Goal: Feedback & Contribution: Leave review/rating

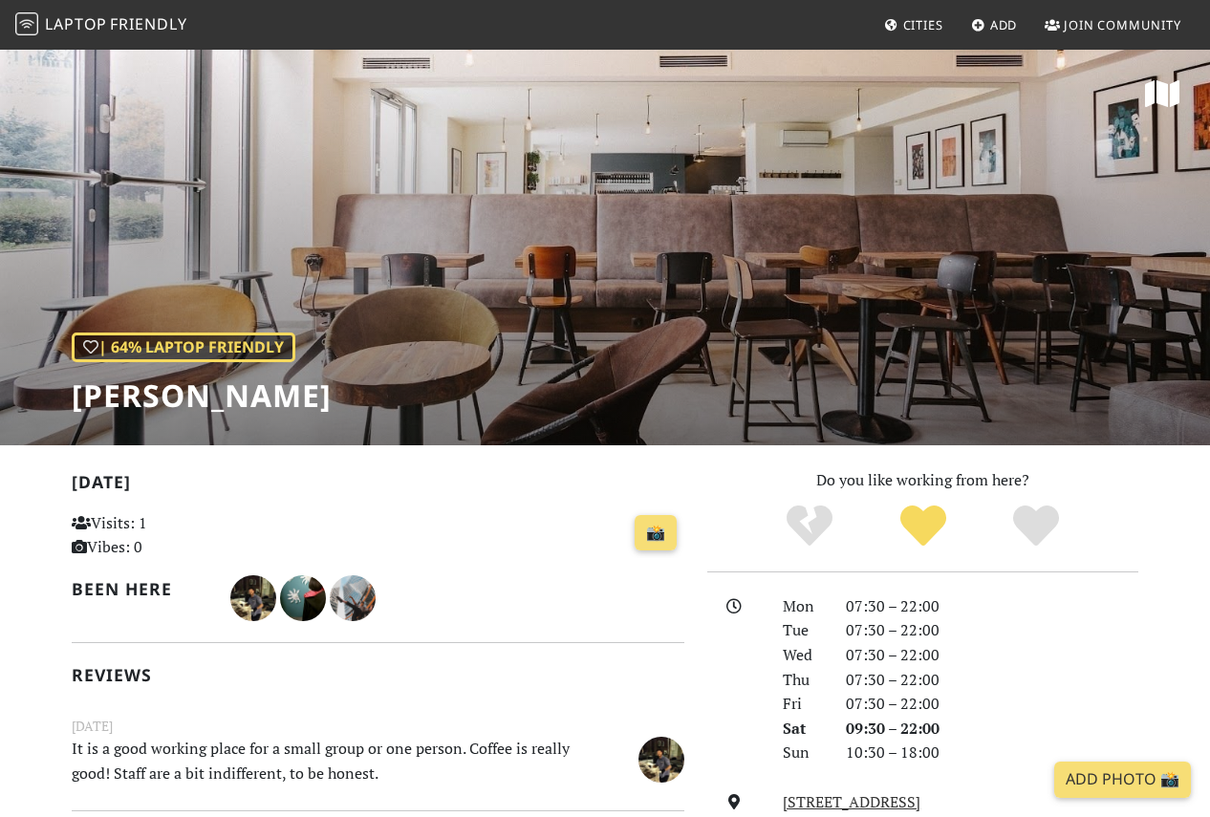
click at [72, 20] on span "Laptop" at bounding box center [76, 23] width 62 height 21
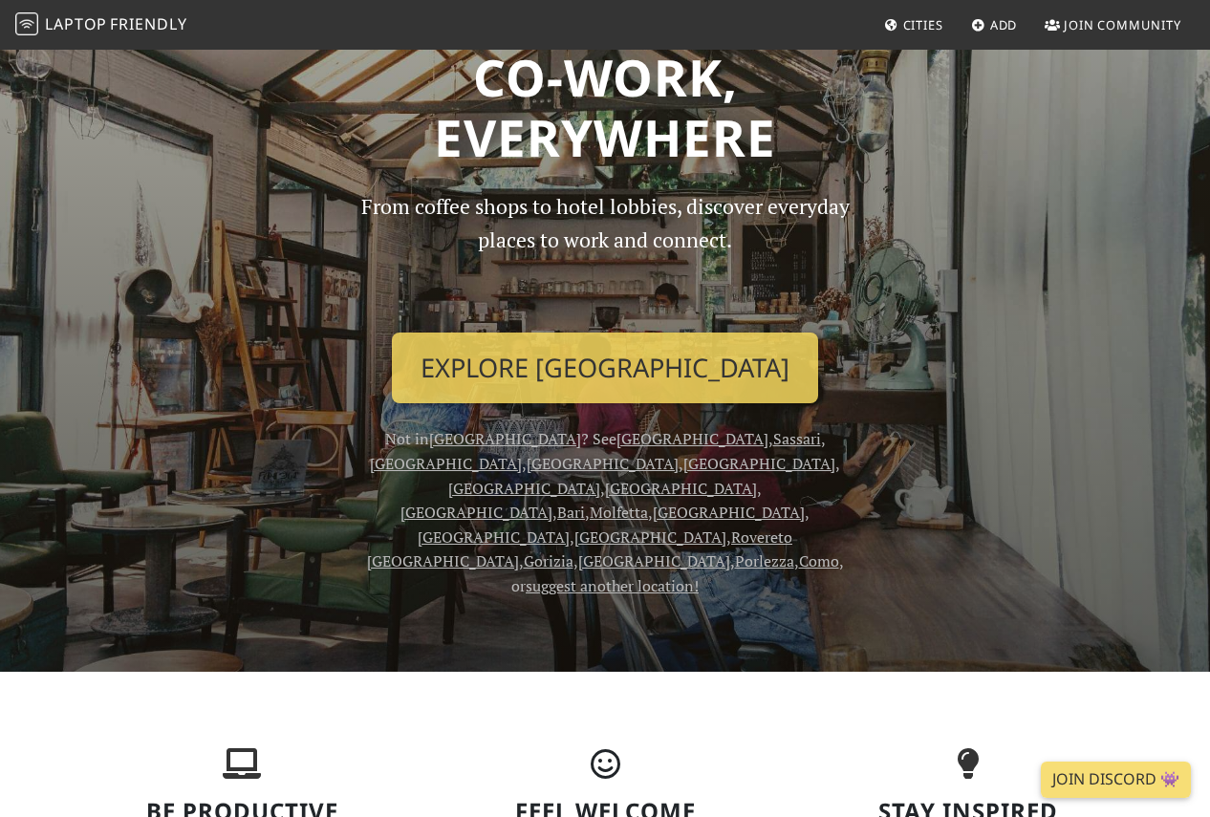
scroll to position [60, 0]
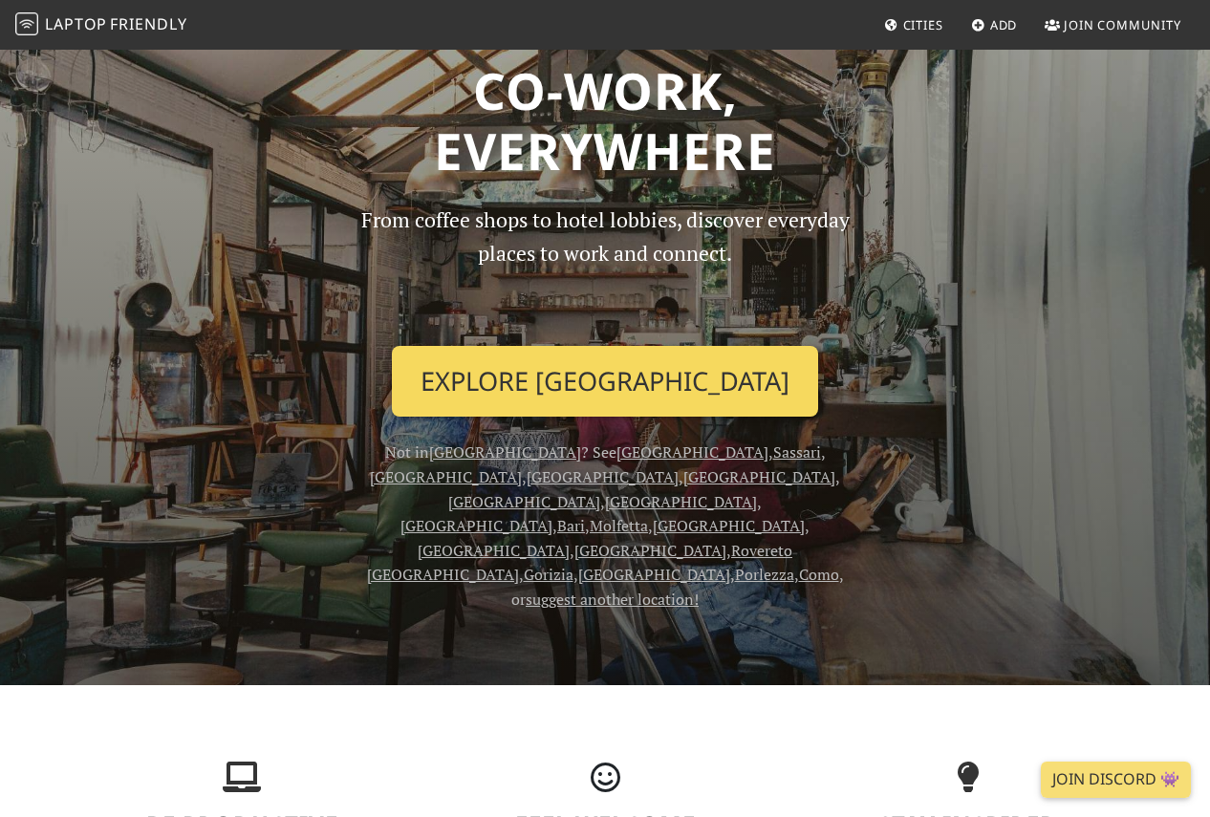
click at [639, 387] on link "Explore Turin" at bounding box center [605, 381] width 426 height 71
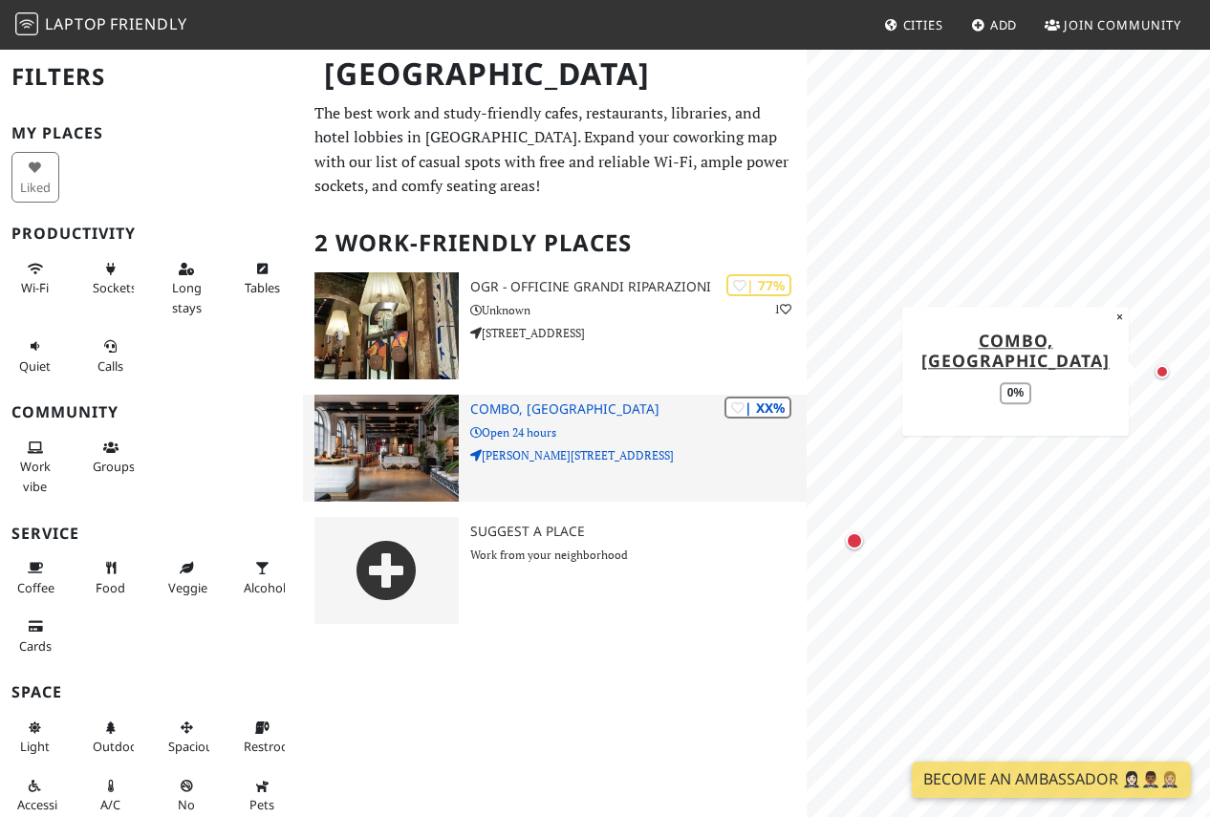
click at [684, 465] on div "| XX% Combo, Torino Open 24 hours Corso Regina Margherita, 128" at bounding box center [638, 448] width 336 height 107
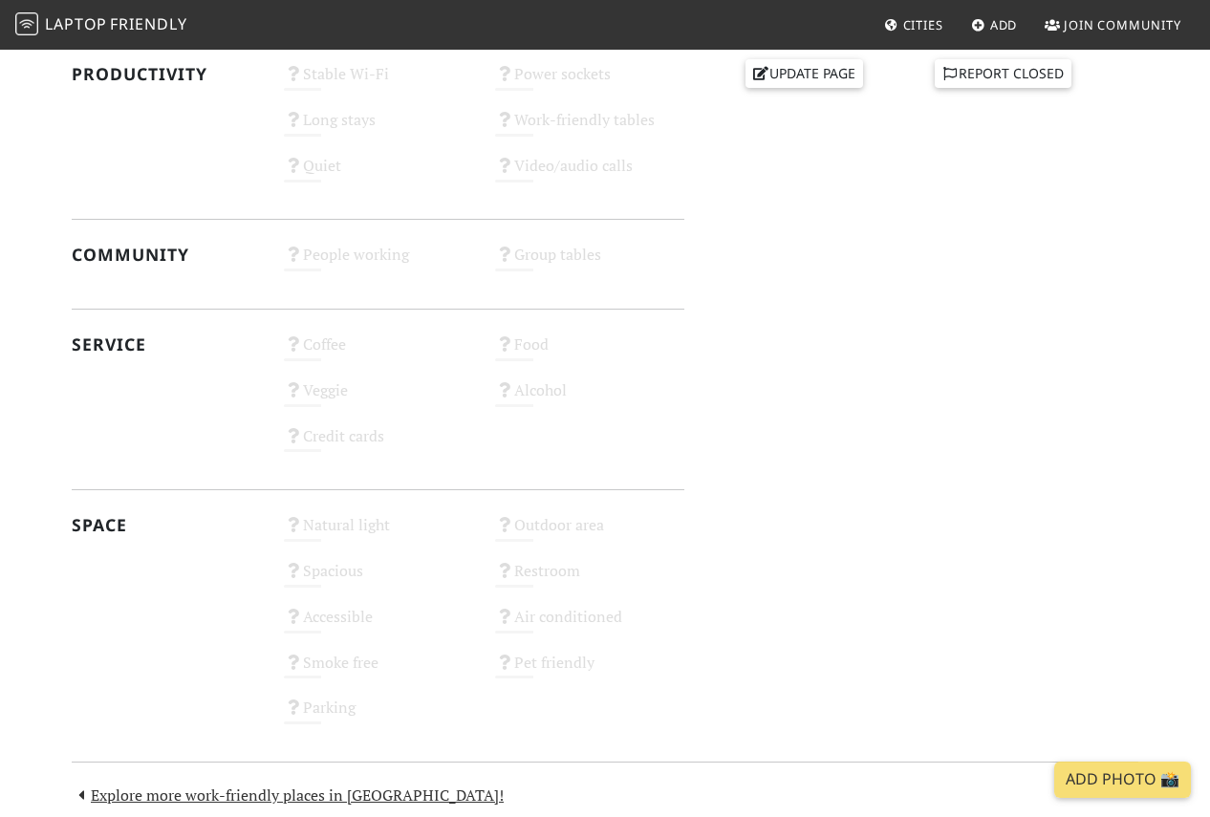
scroll to position [760, 0]
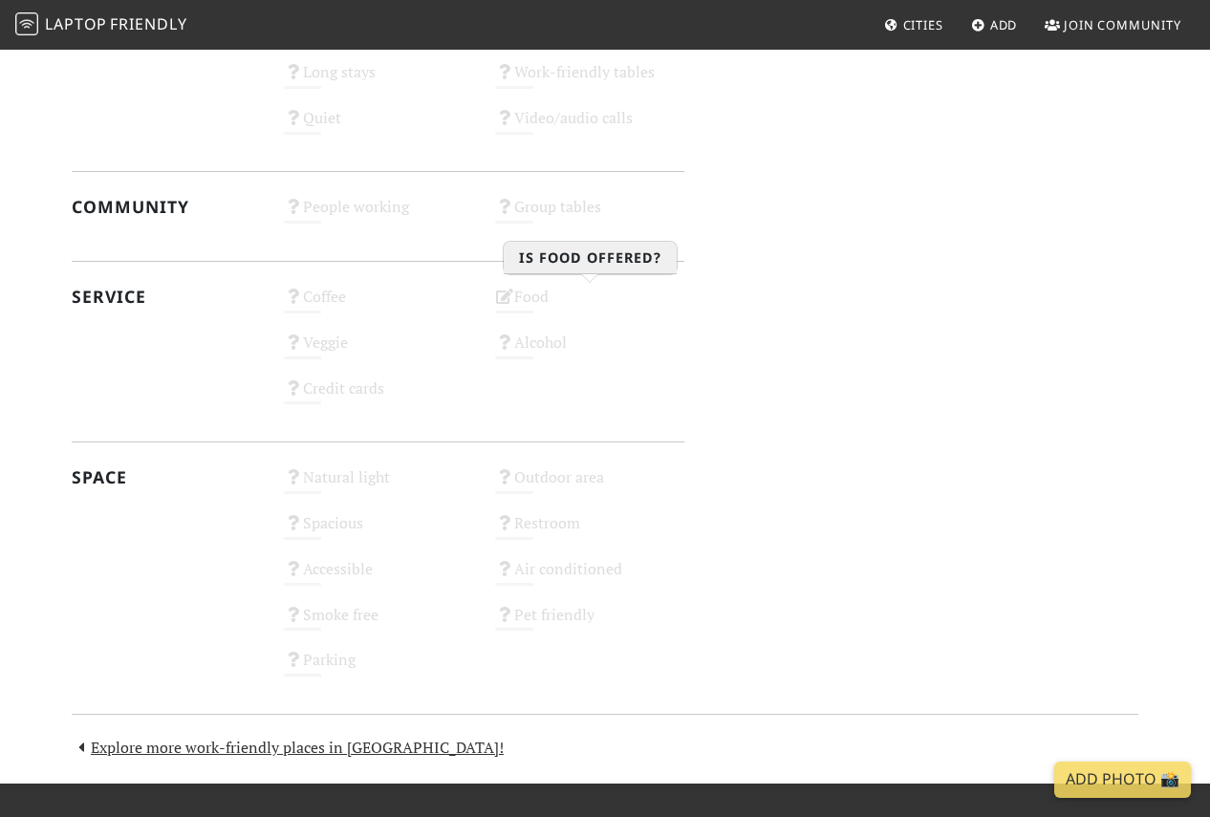
click at [527, 306] on div "Food Unknown" at bounding box center [590, 306] width 212 height 46
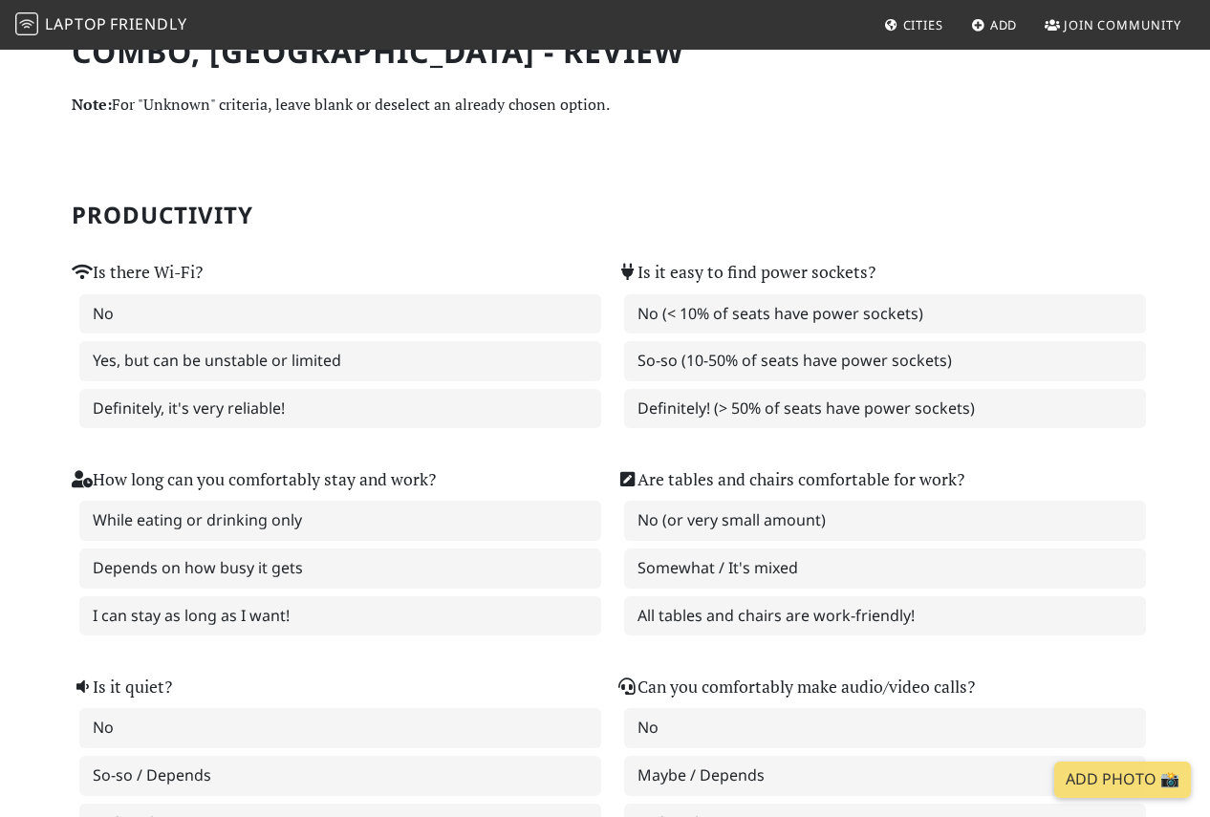
scroll to position [28, 0]
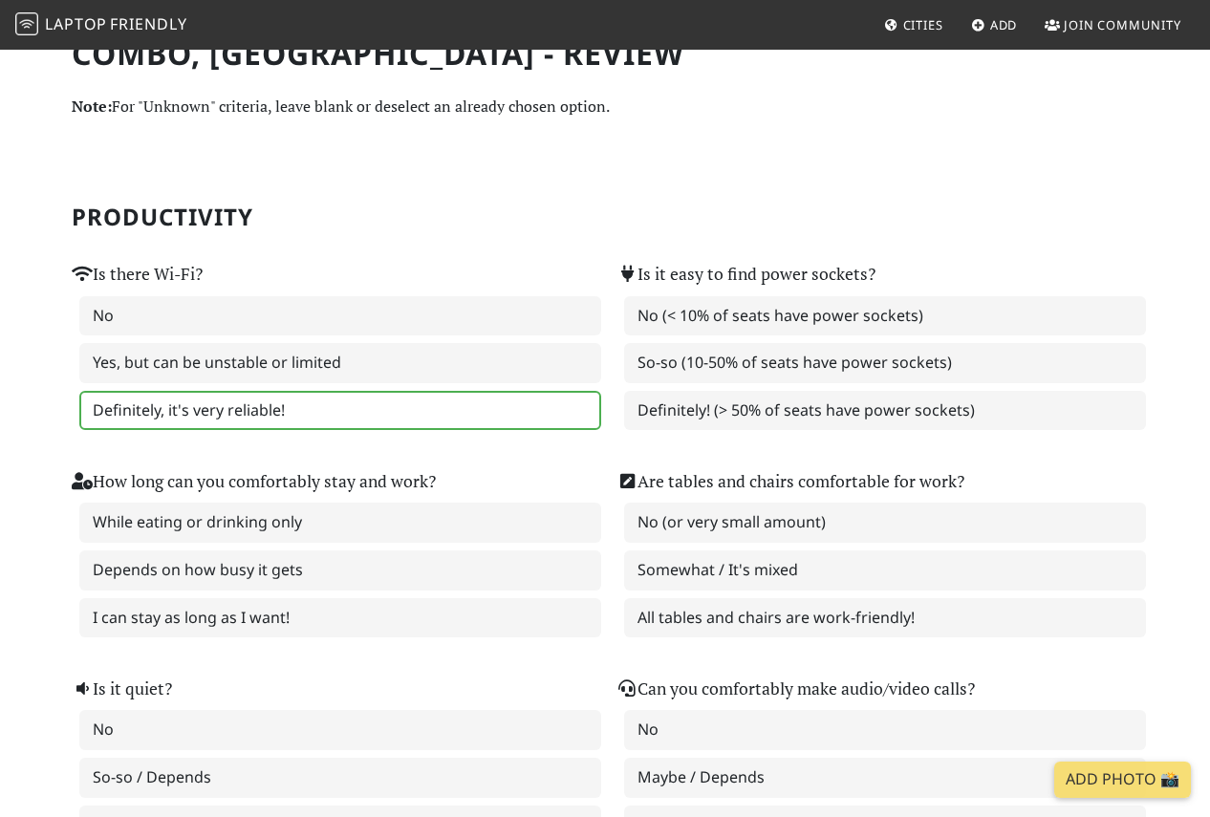
click at [504, 403] on label "Definitely, it's very reliable!" at bounding box center [340, 411] width 522 height 40
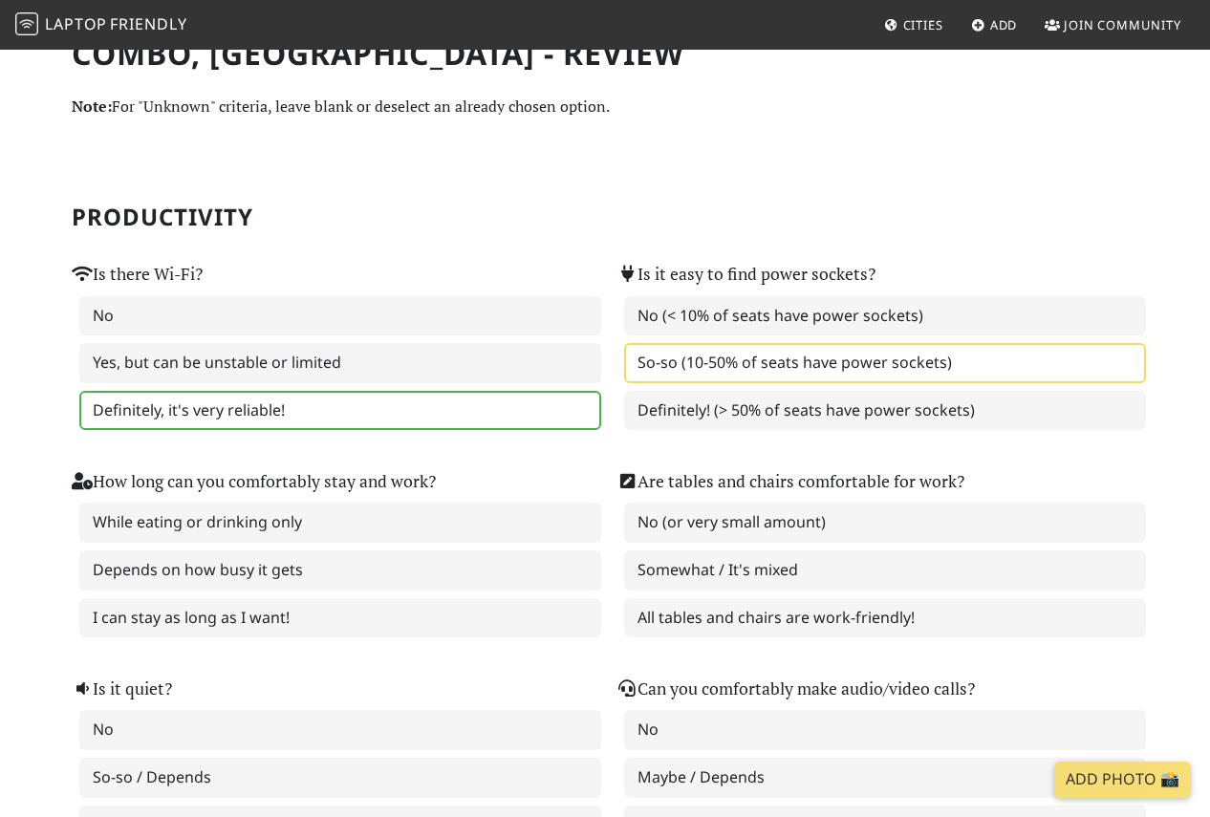
click at [708, 368] on label "So-so (10-50% of seats have power sockets)" at bounding box center [885, 363] width 522 height 40
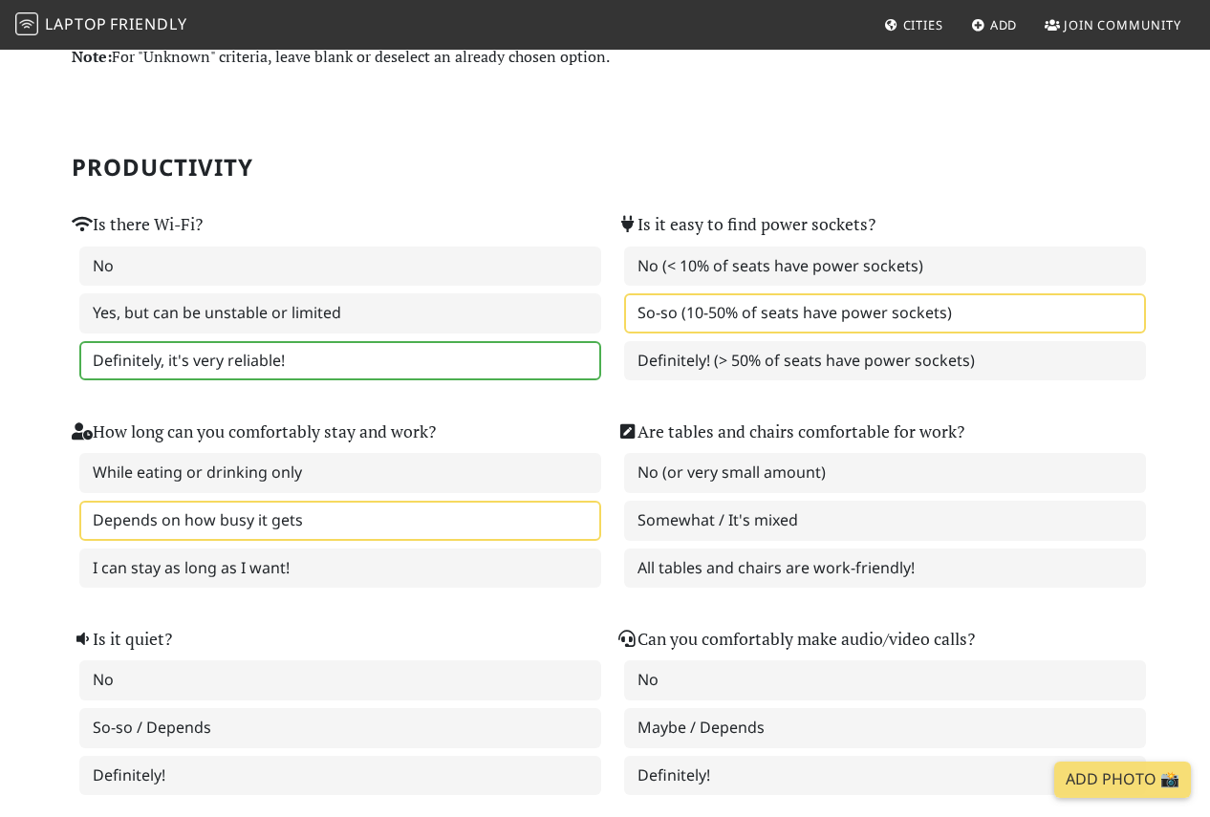
scroll to position [83, 0]
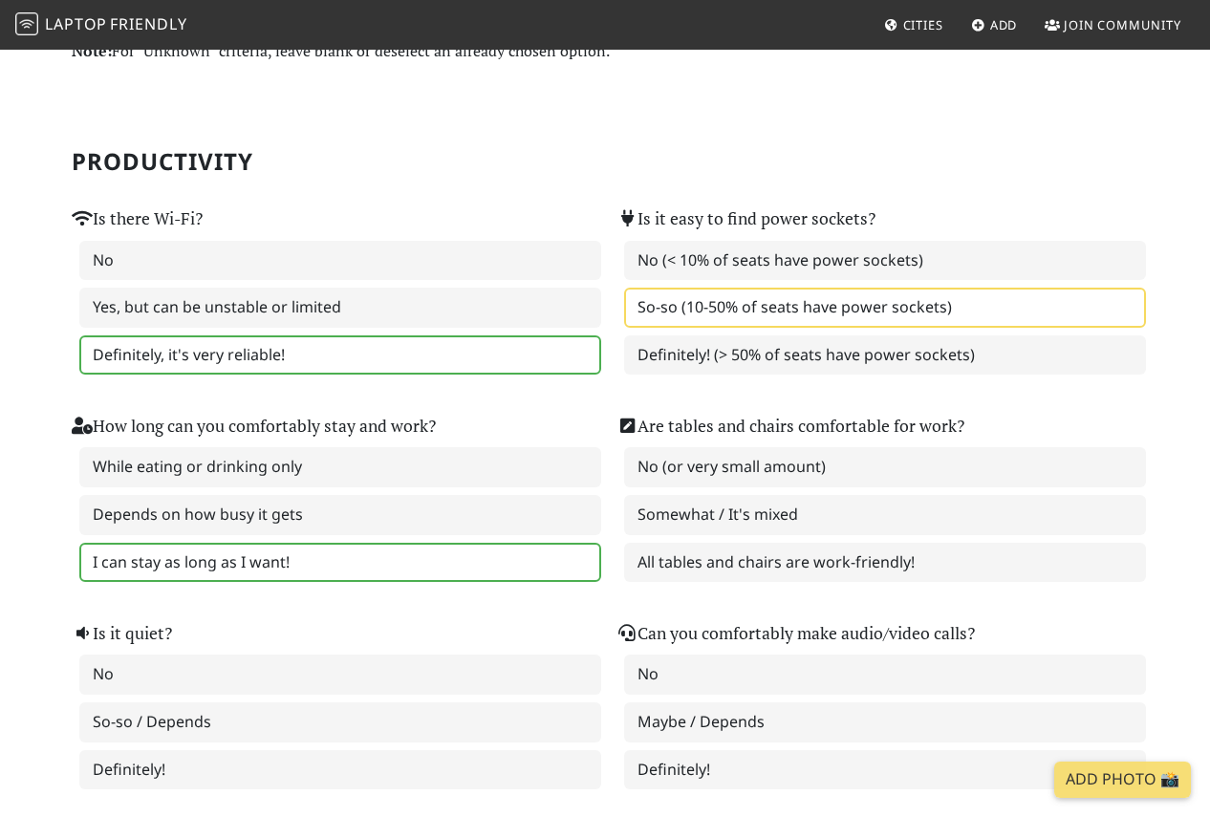
click at [463, 546] on label "I can stay as long as I want!" at bounding box center [340, 563] width 522 height 40
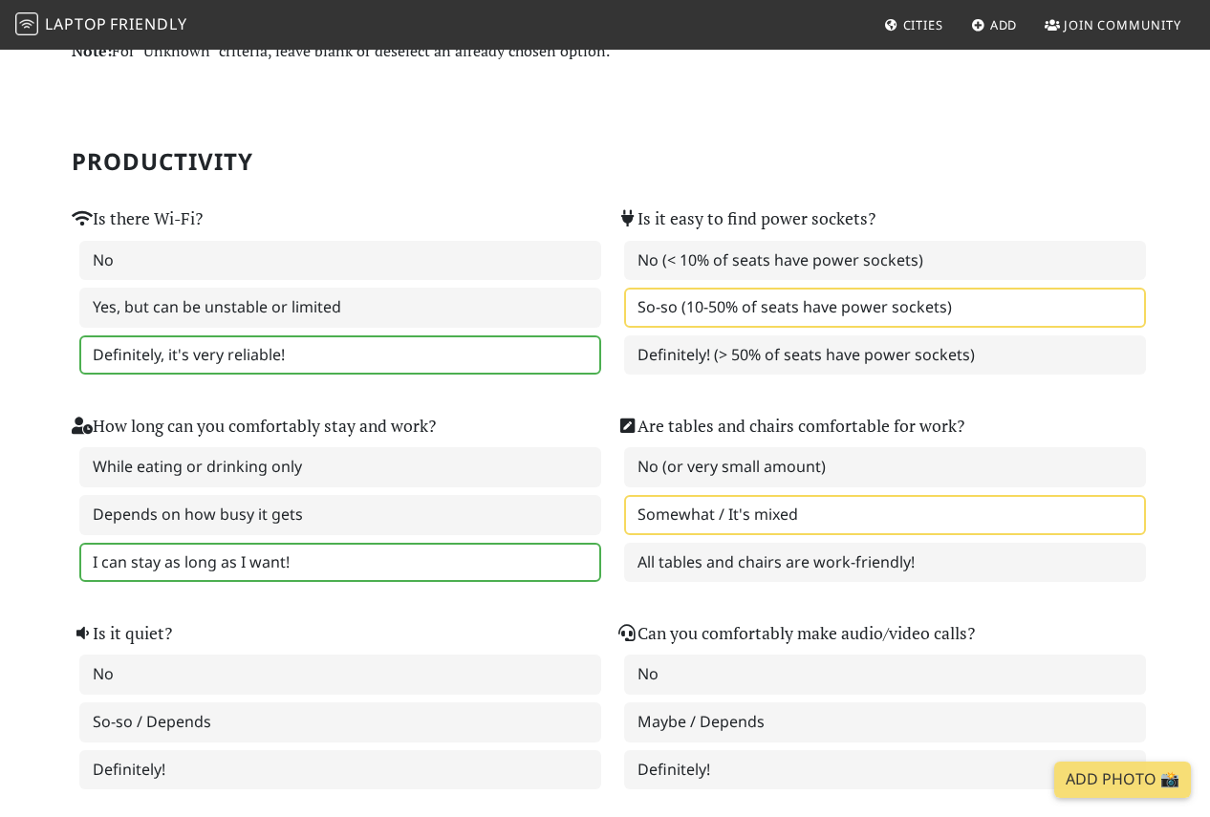
click at [736, 525] on label "Somewhat / It's mixed" at bounding box center [885, 515] width 522 height 40
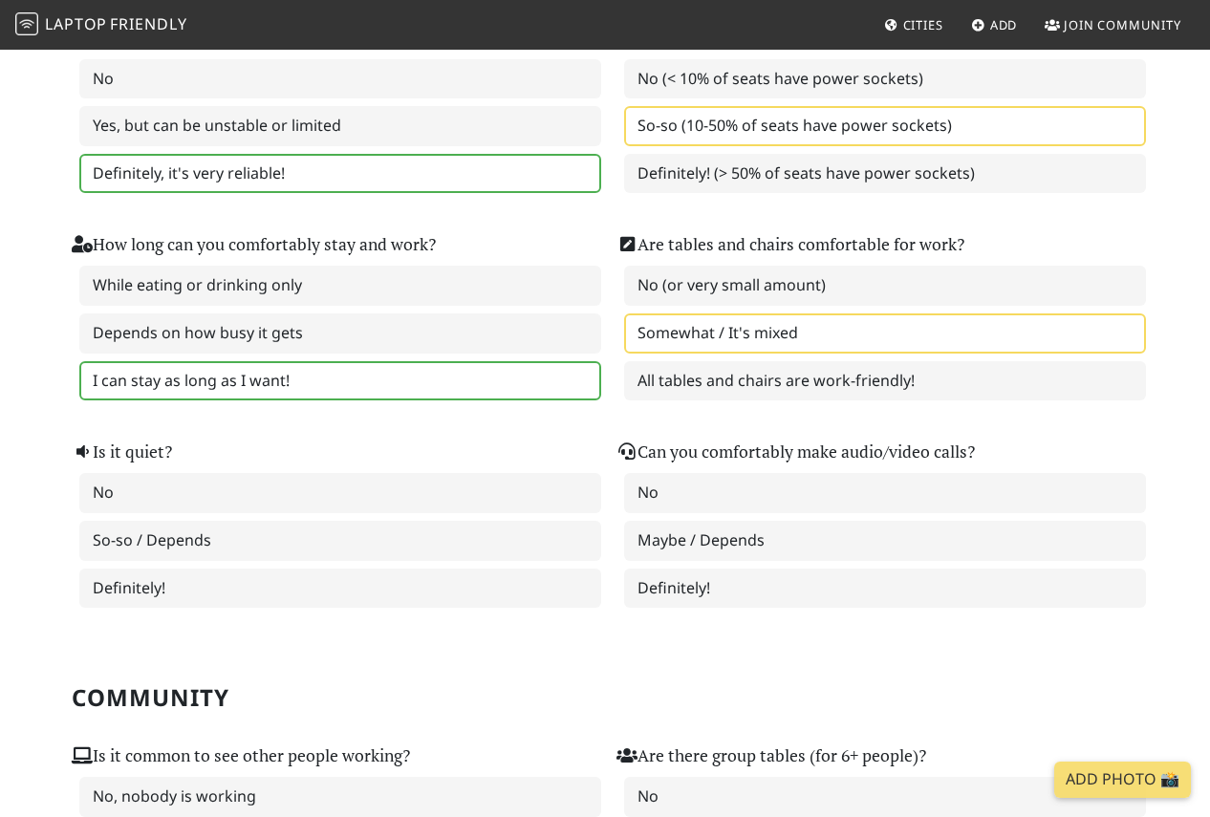
scroll to position [278, 0]
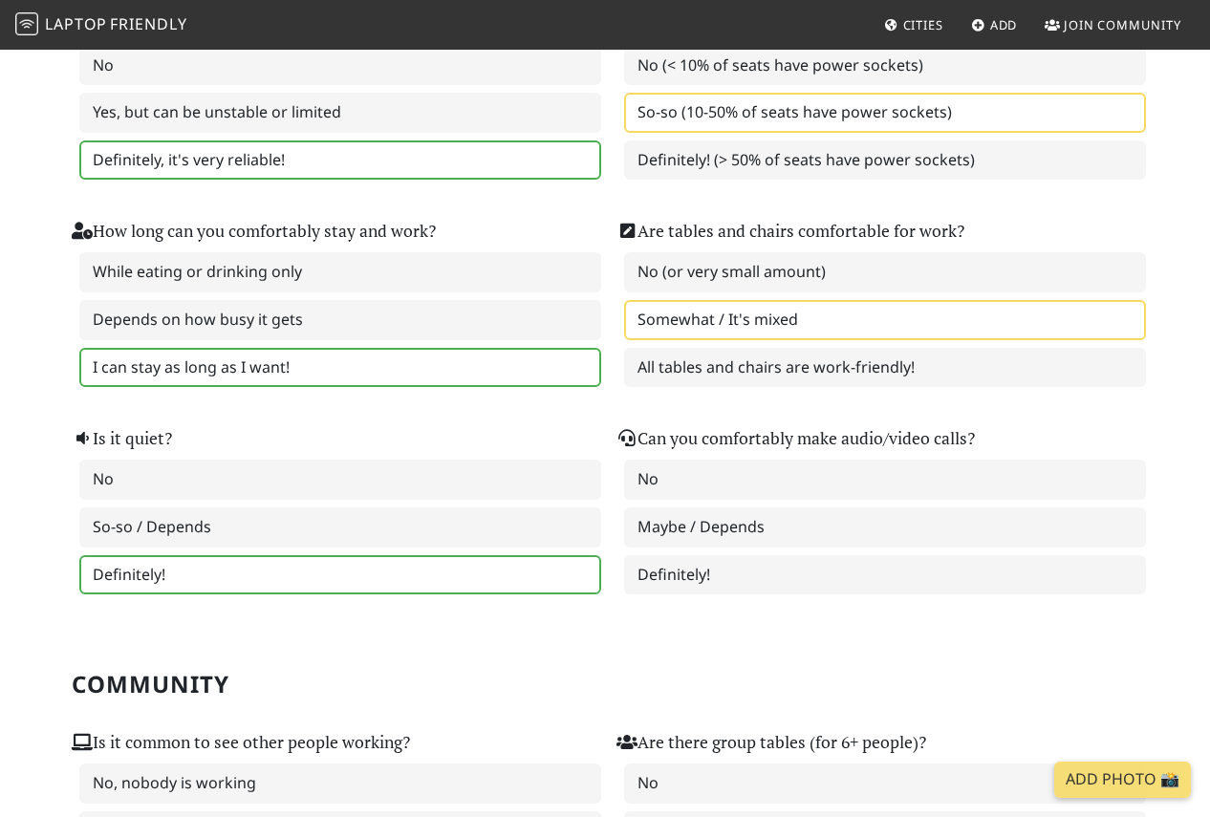
click at [511, 567] on label "Definitely!" at bounding box center [340, 575] width 522 height 40
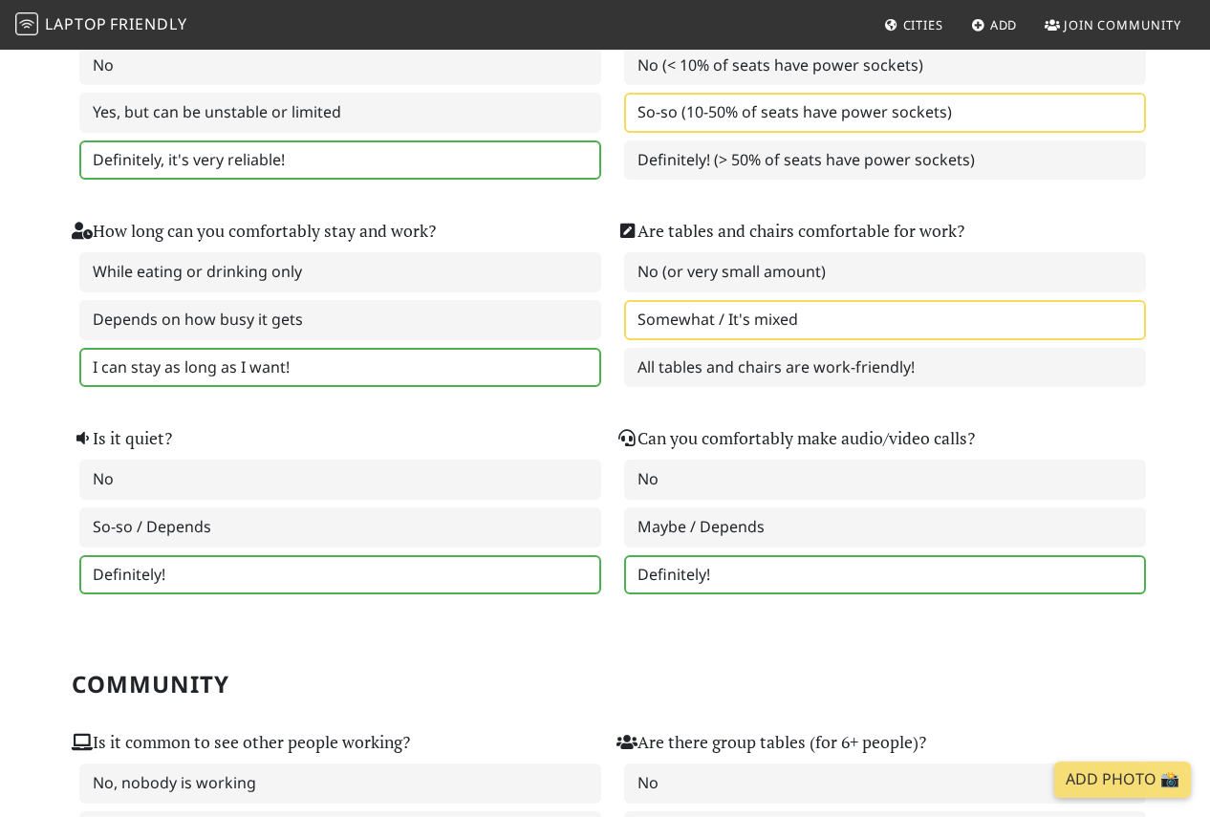
click at [701, 567] on label "Definitely!" at bounding box center [885, 575] width 522 height 40
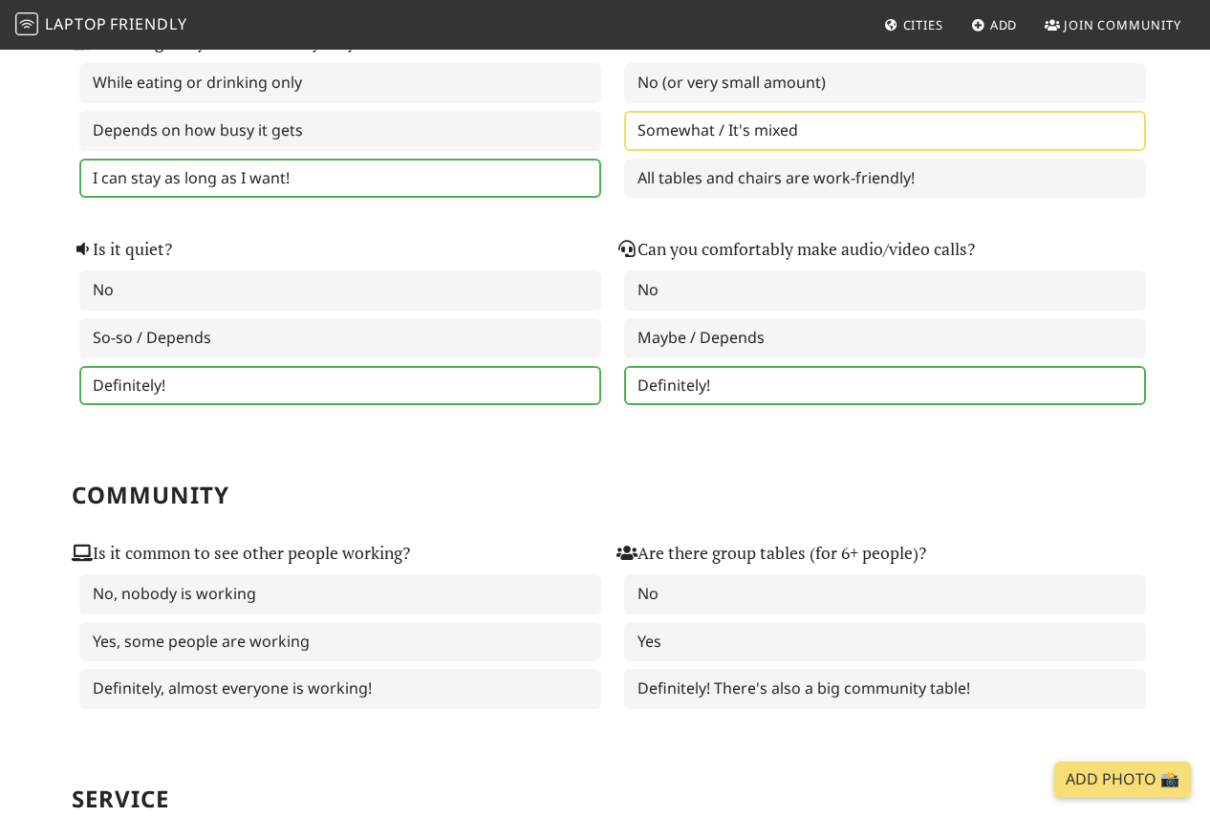
scroll to position [468, 0]
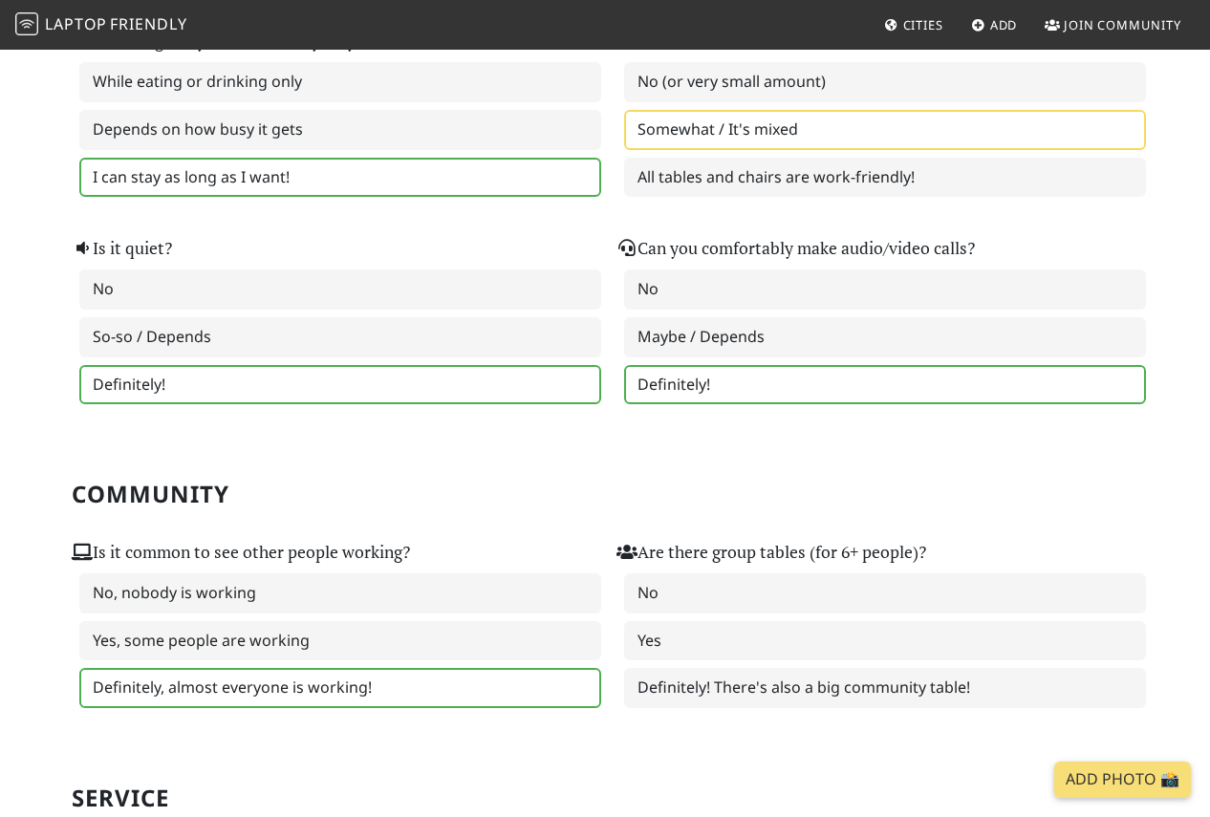
click at [497, 672] on label "Definitely, almost everyone is working!" at bounding box center [340, 688] width 522 height 40
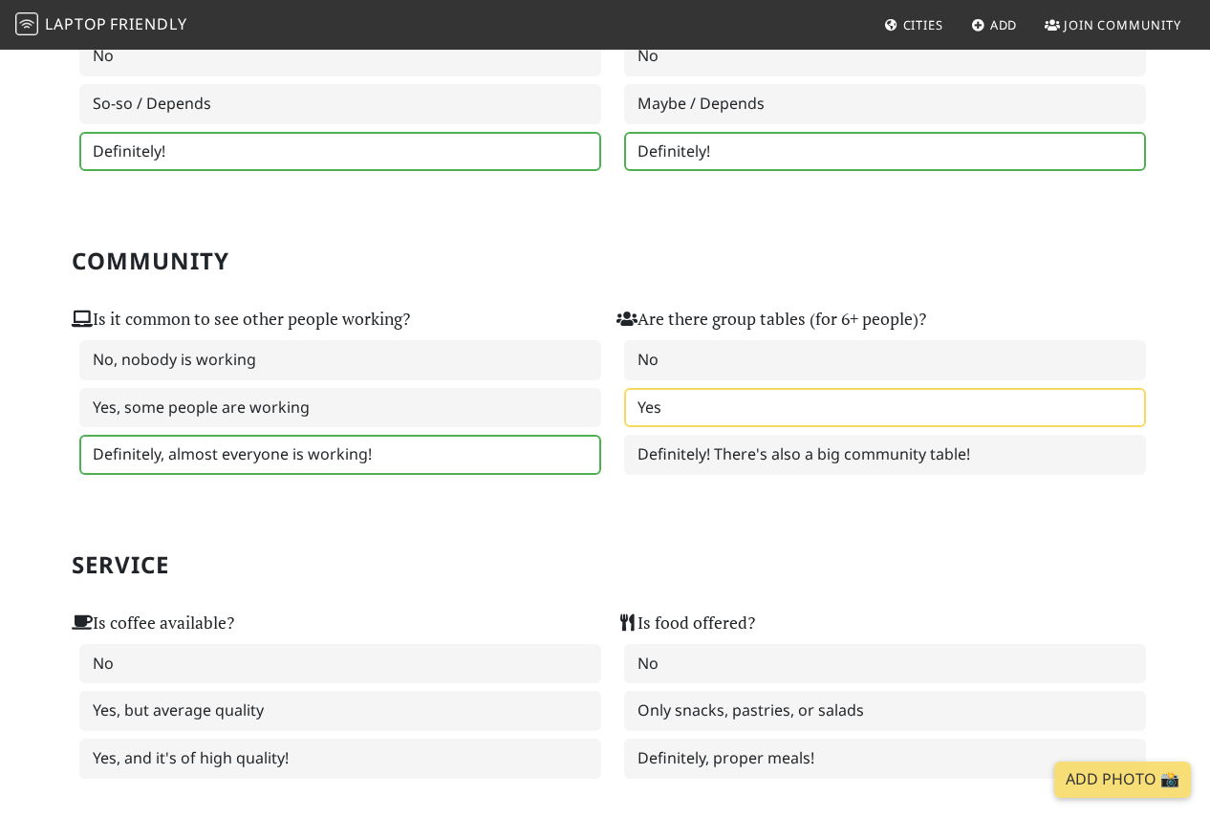
scroll to position [705, 0]
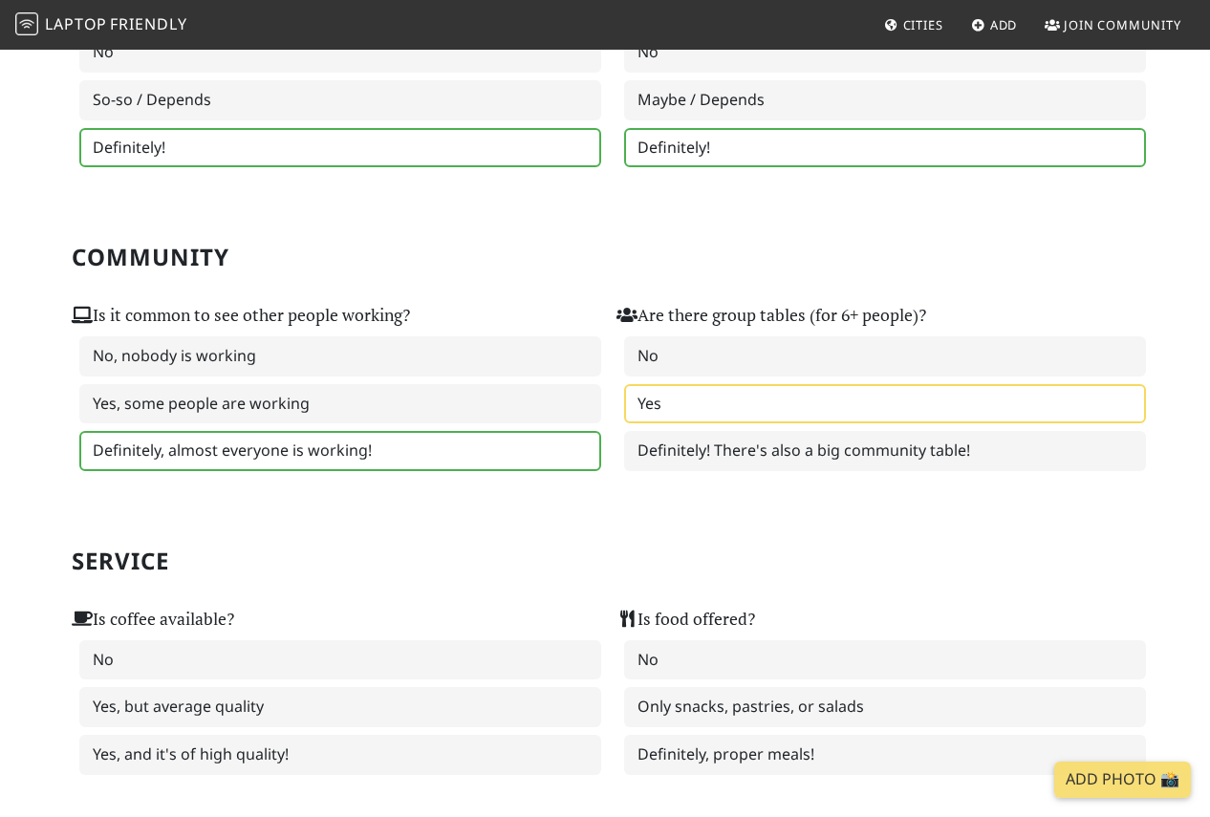
click at [768, 413] on label "Yes" at bounding box center [885, 404] width 522 height 40
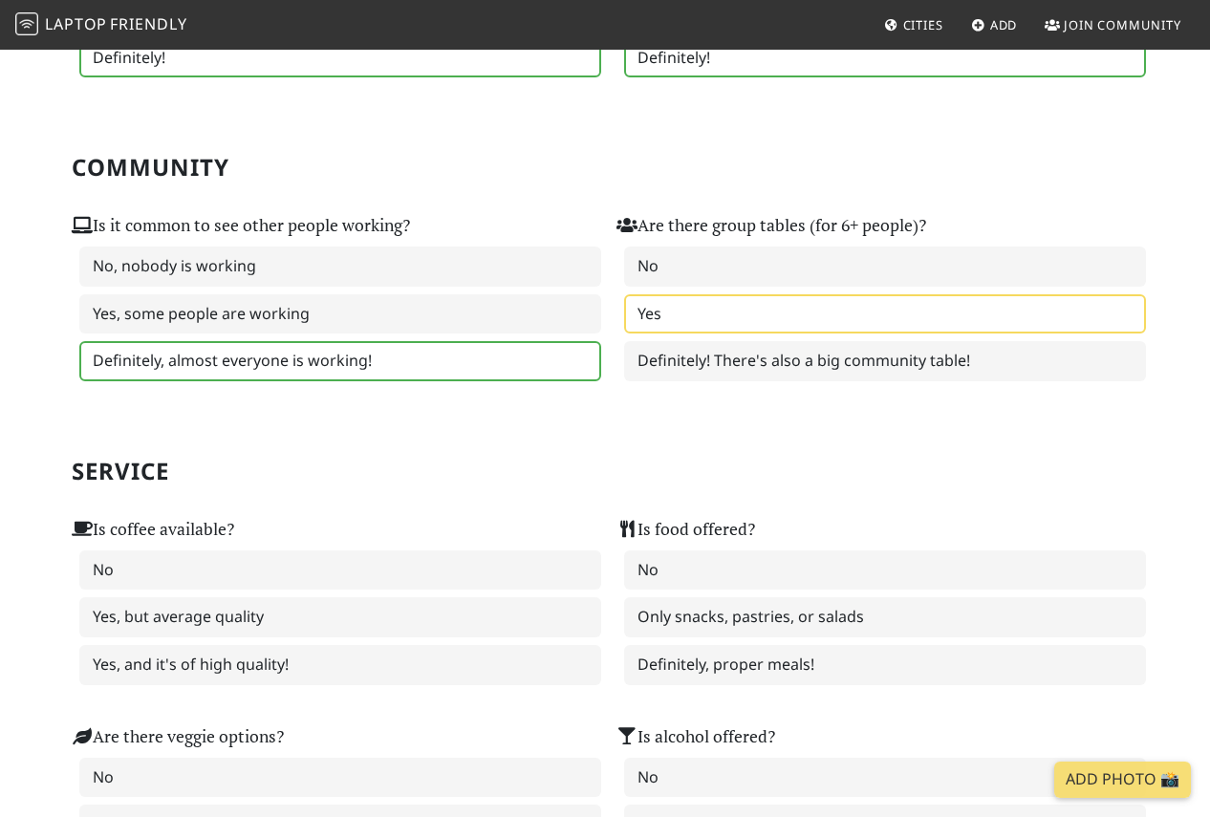
scroll to position [796, 0]
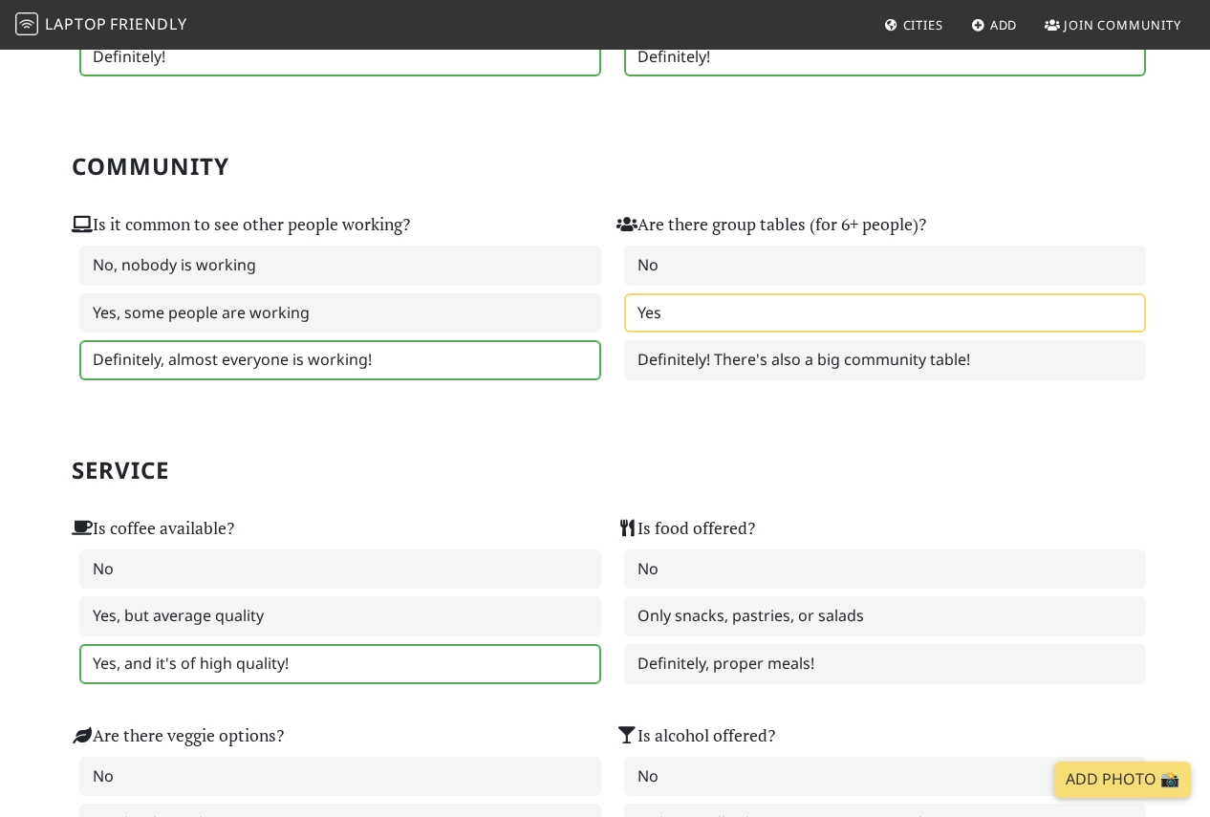
click at [445, 660] on label "Yes, and it's of high quality!" at bounding box center [340, 664] width 522 height 40
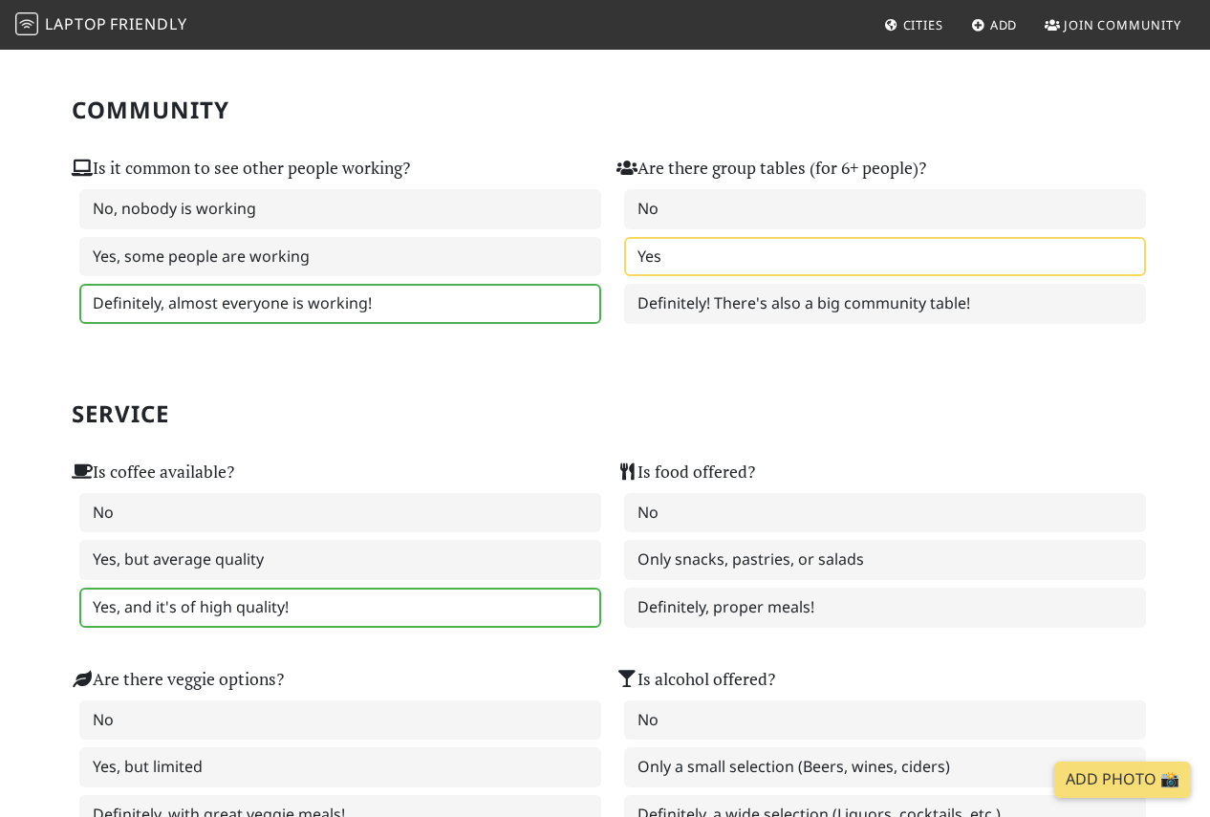
scroll to position [854, 0]
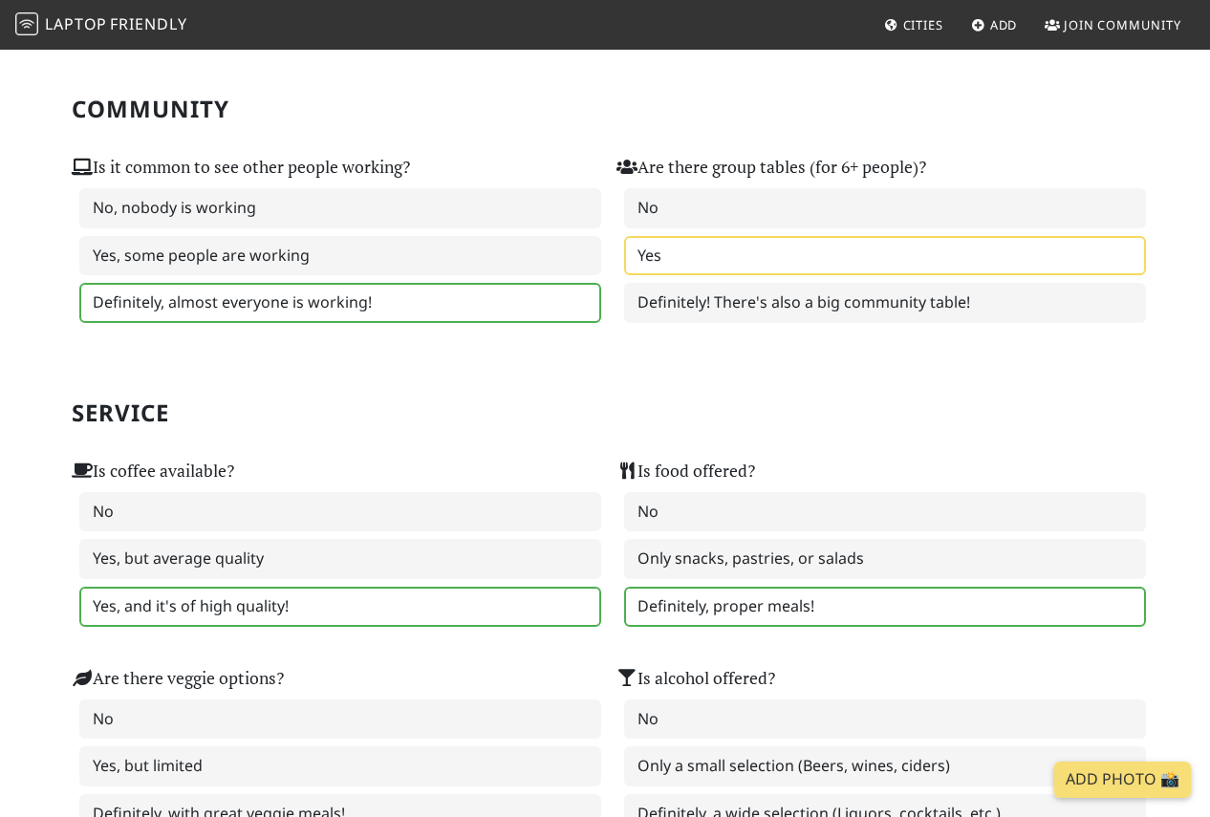
click at [649, 607] on label "Definitely, proper meals!" at bounding box center [885, 607] width 522 height 40
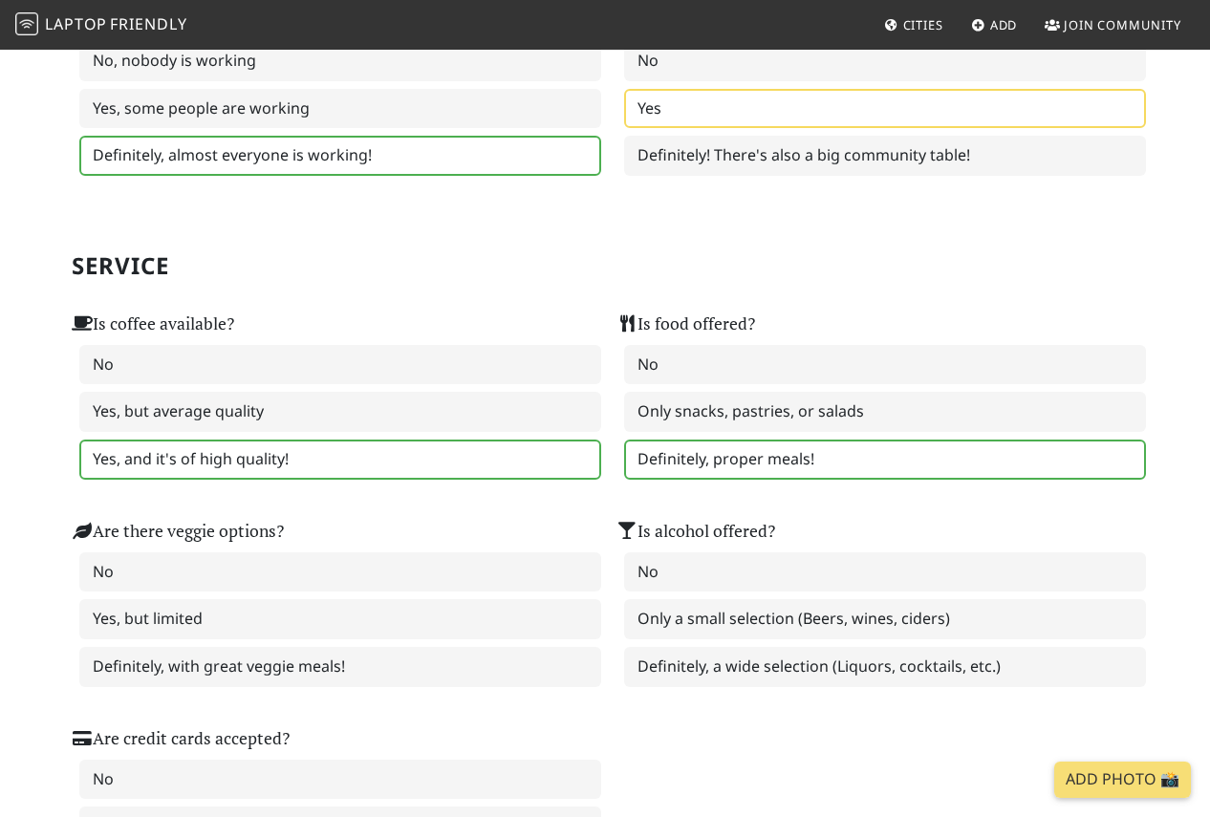
scroll to position [1004, 0]
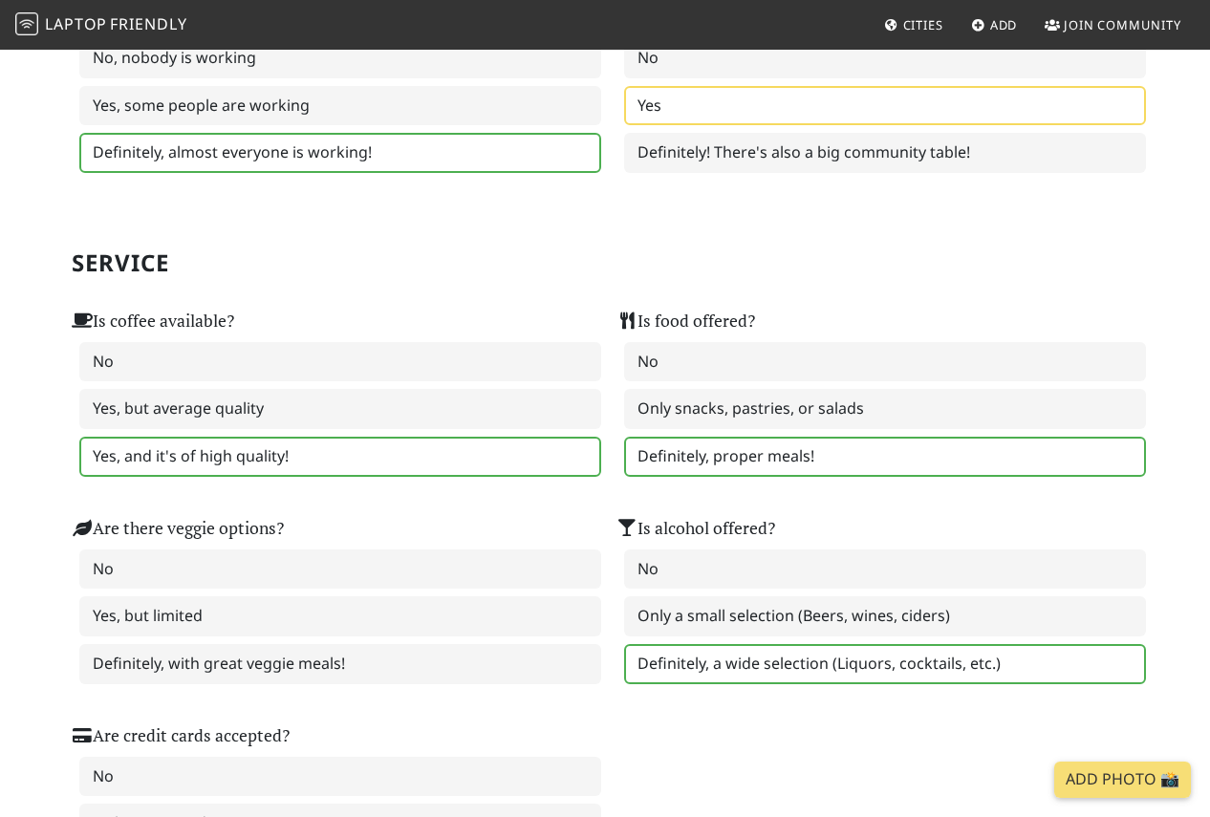
click at [665, 666] on label "Definitely, a wide selection (Liquors, cocktails, etc.)" at bounding box center [885, 664] width 522 height 40
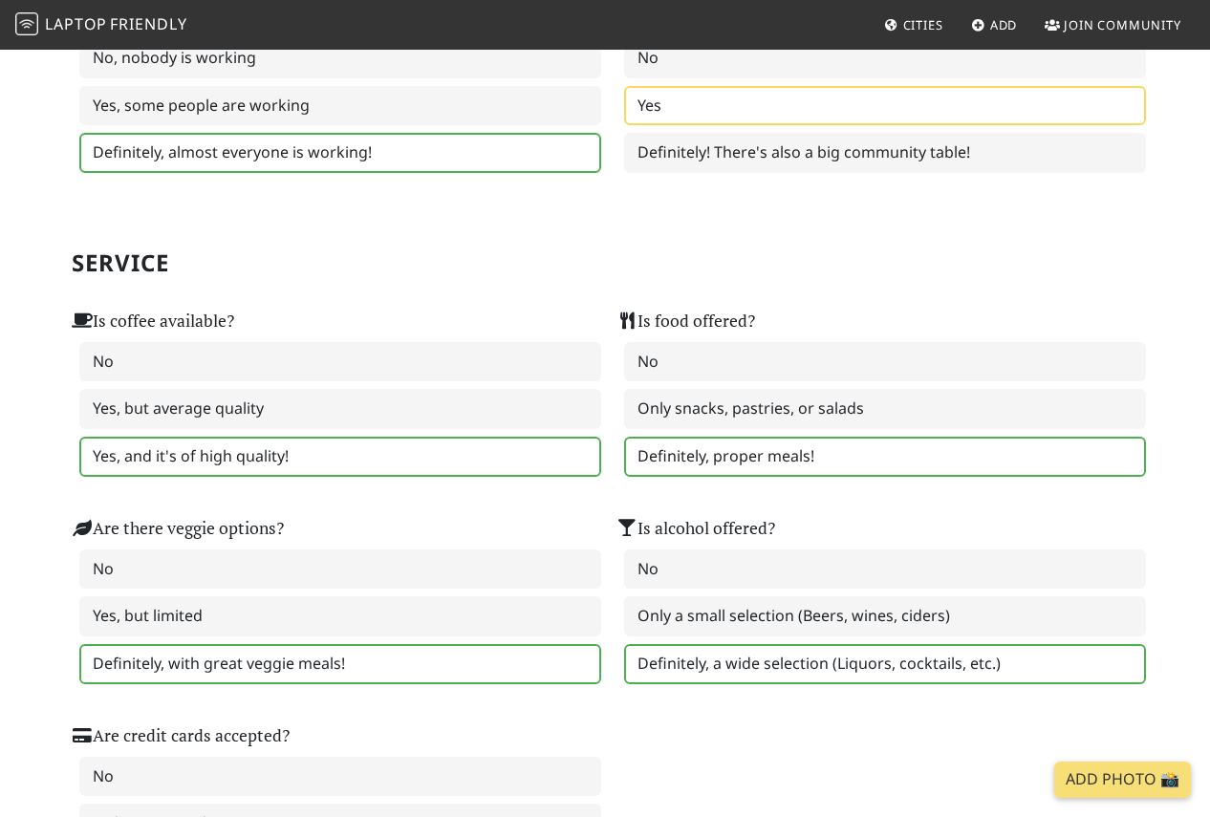
click at [418, 662] on label "Definitely, with great veggie meals!" at bounding box center [340, 664] width 522 height 40
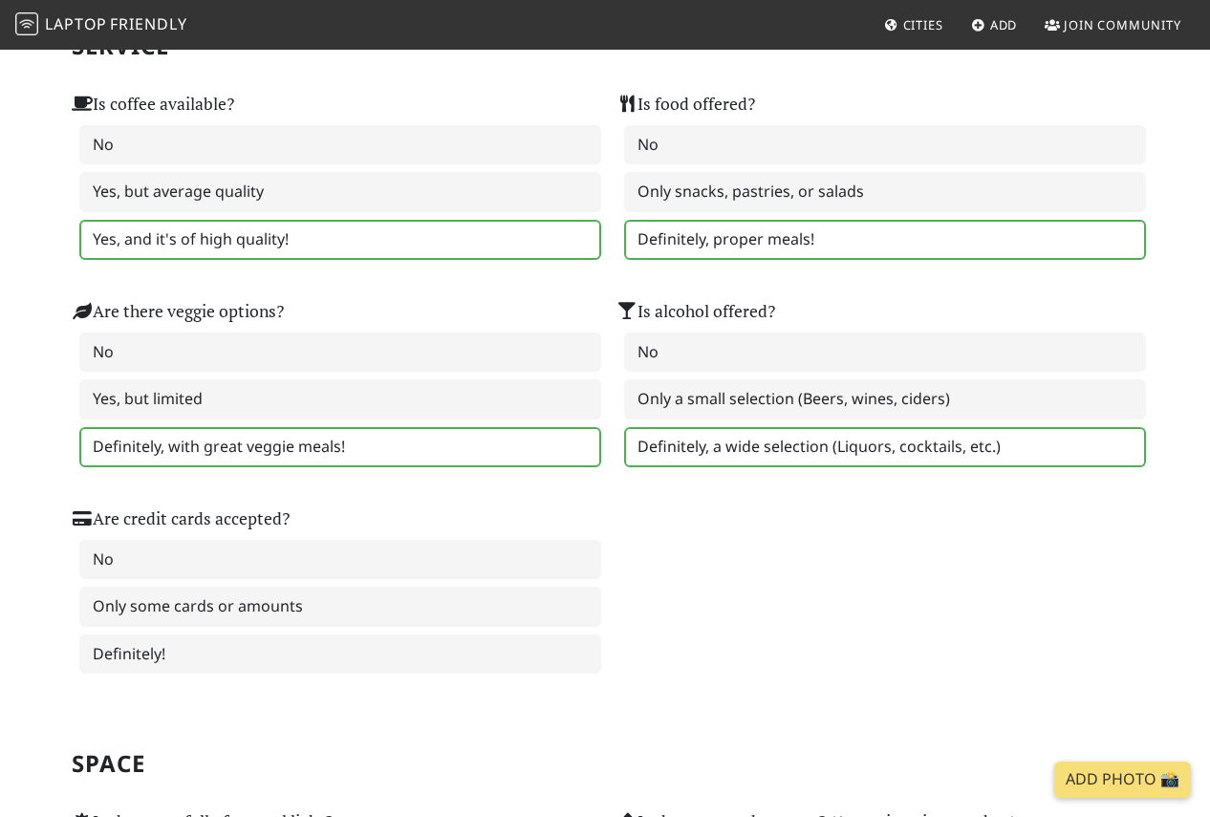
scroll to position [1227, 0]
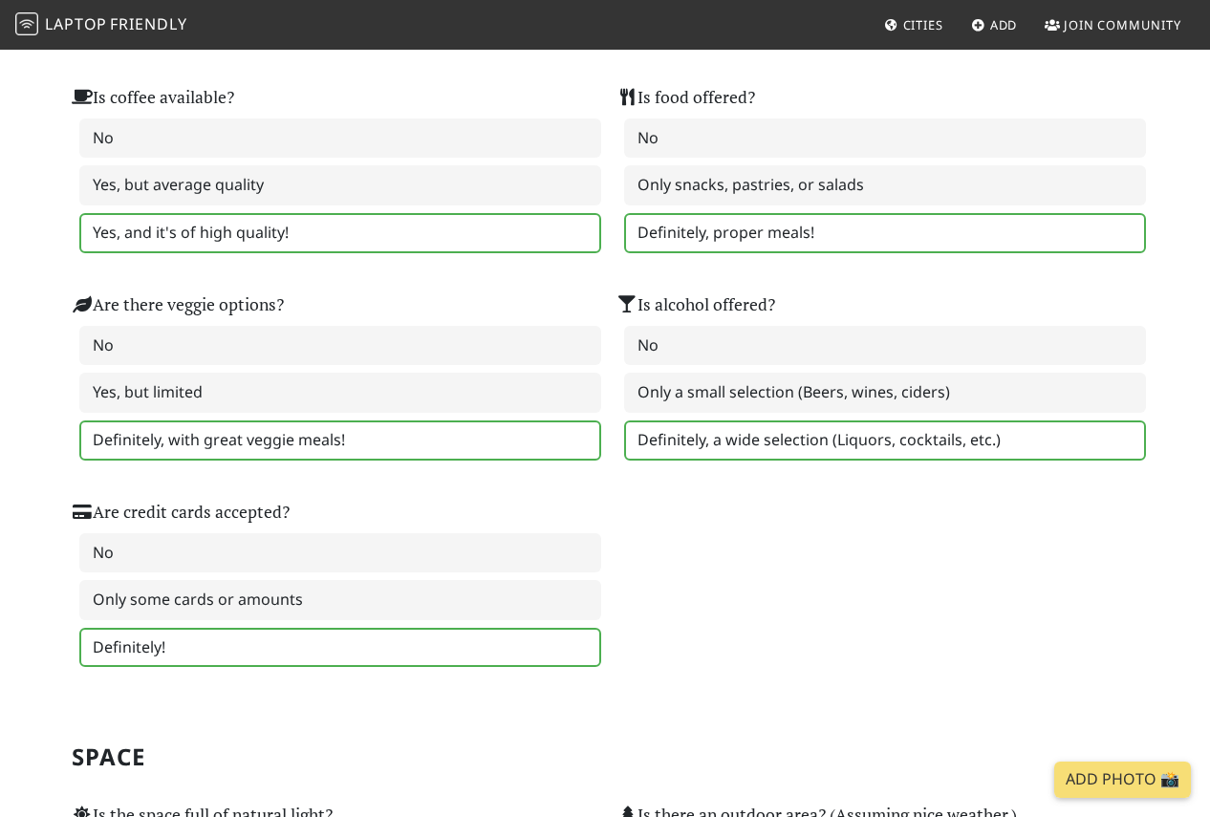
click at [419, 658] on label "Definitely!" at bounding box center [340, 648] width 522 height 40
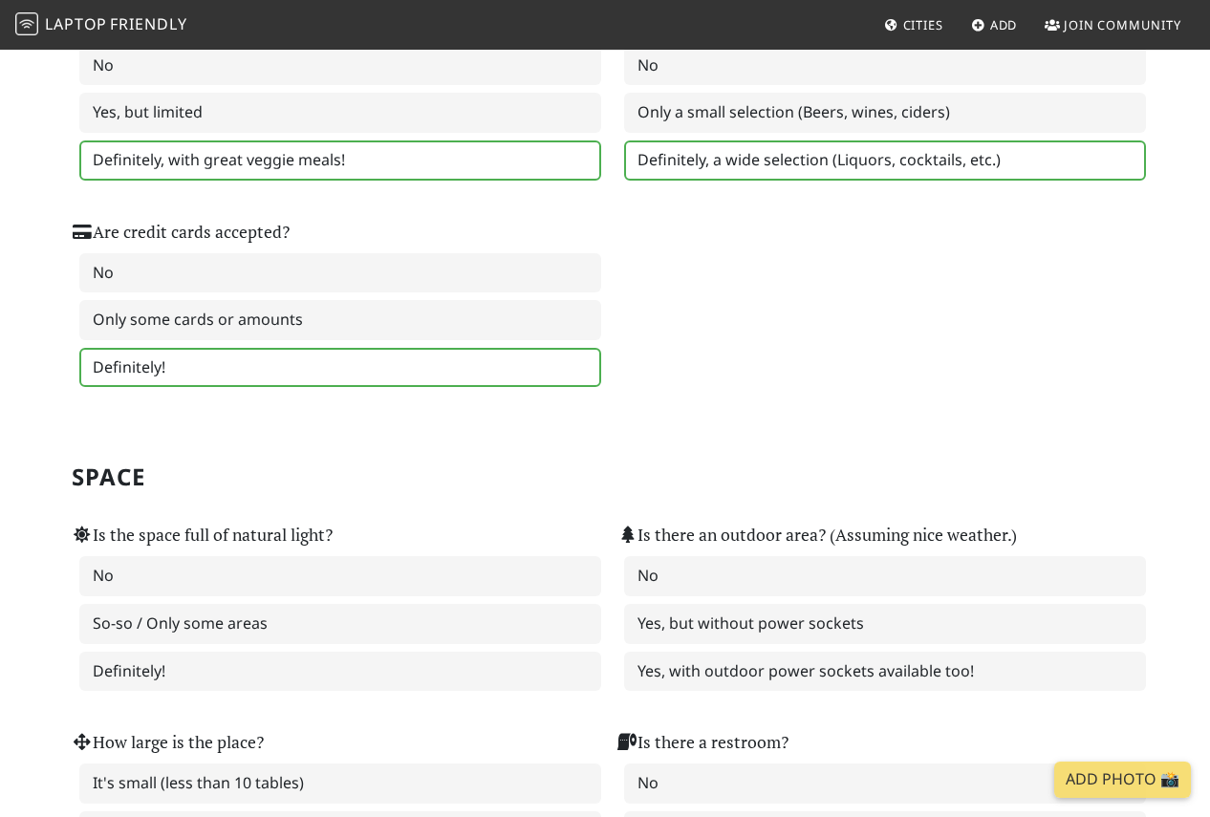
scroll to position [1509, 0]
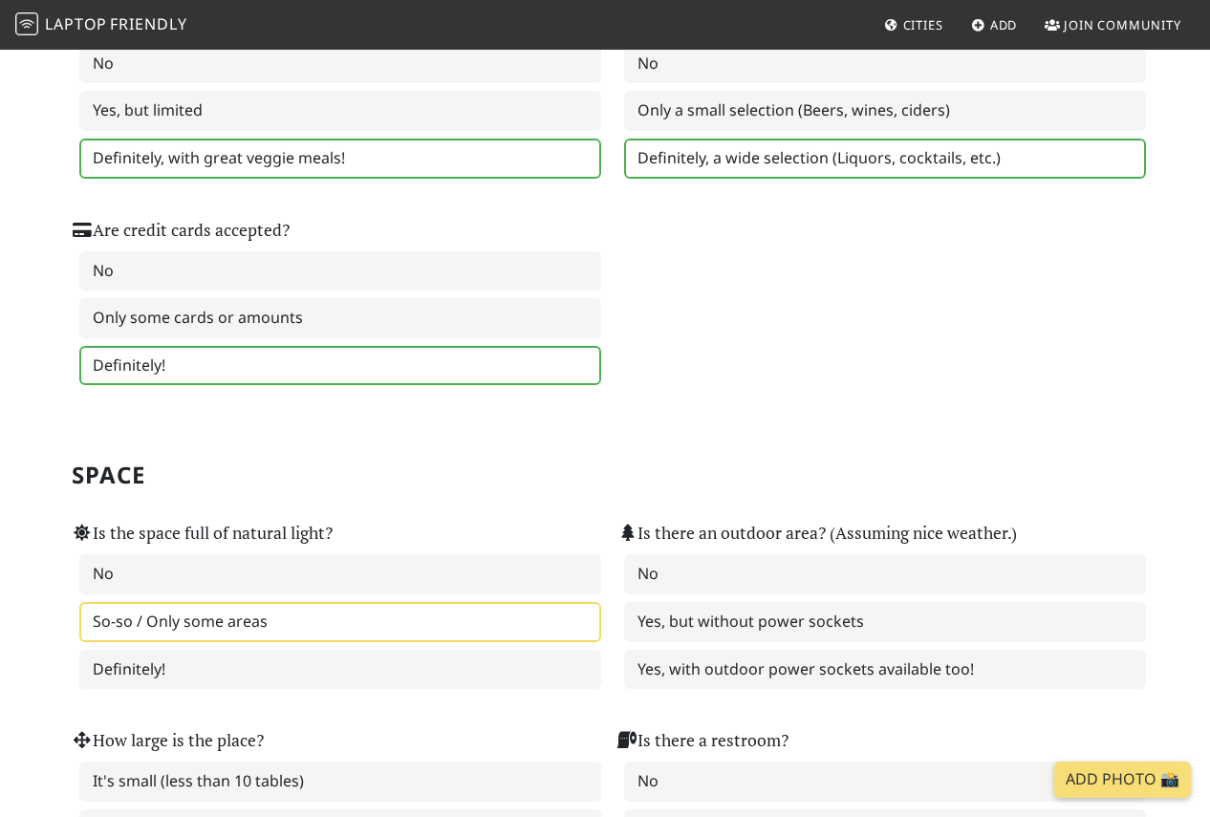
click at [419, 638] on label "So-so / Only some areas" at bounding box center [340, 622] width 522 height 40
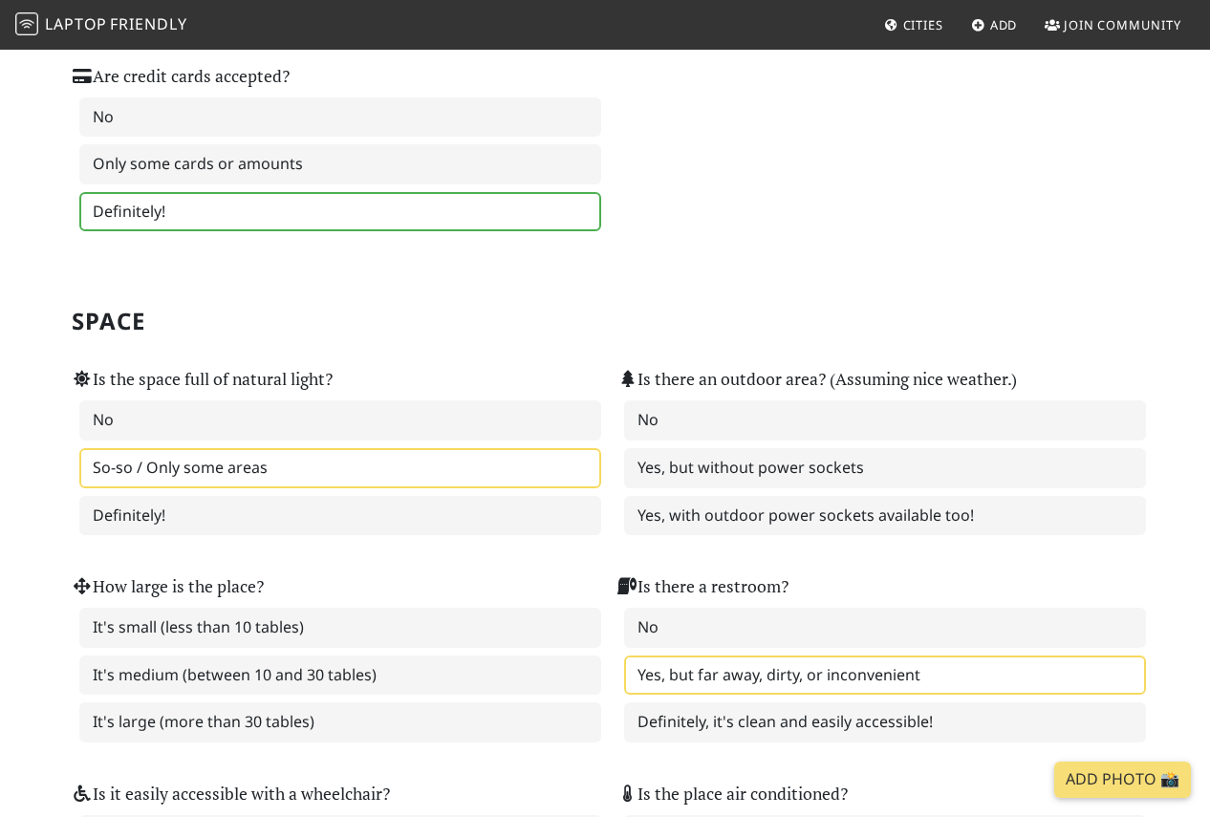
scroll to position [1665, 0]
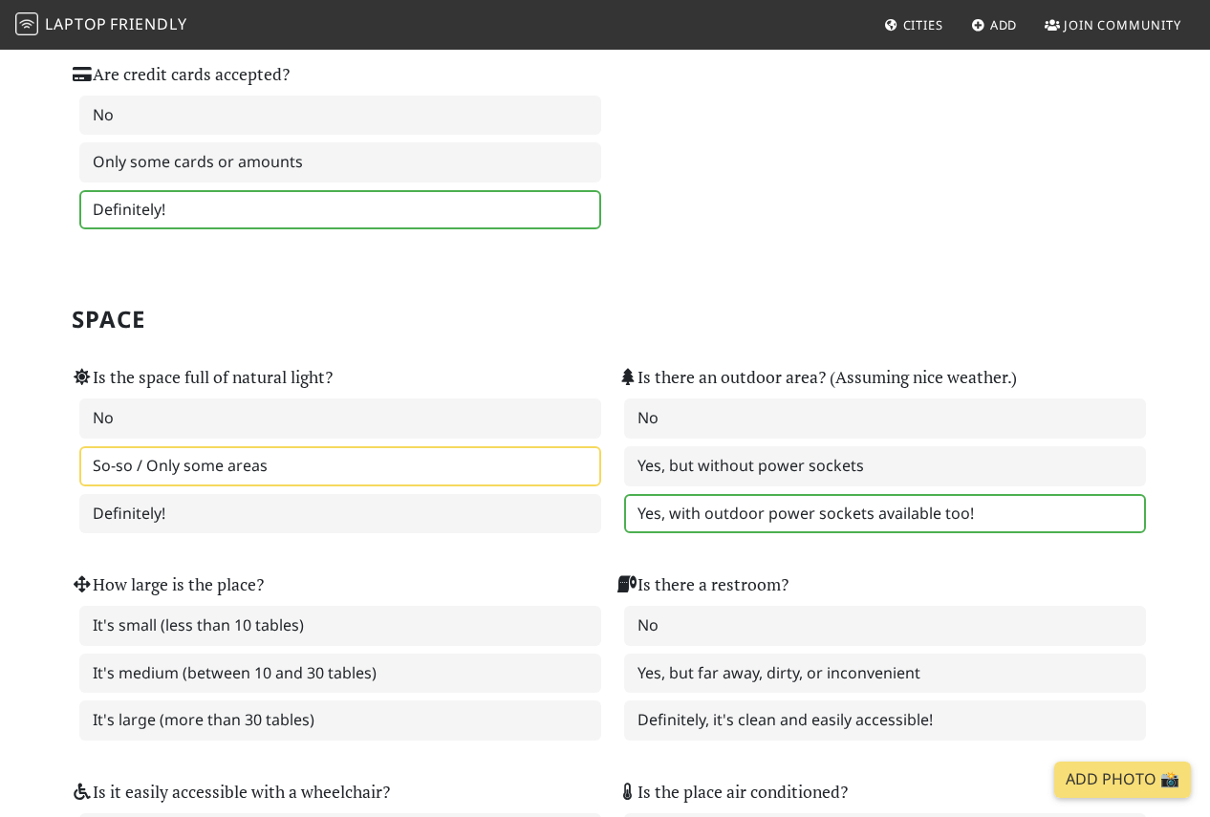
click at [703, 530] on label "Yes, with outdoor power sockets available too!" at bounding box center [885, 514] width 522 height 40
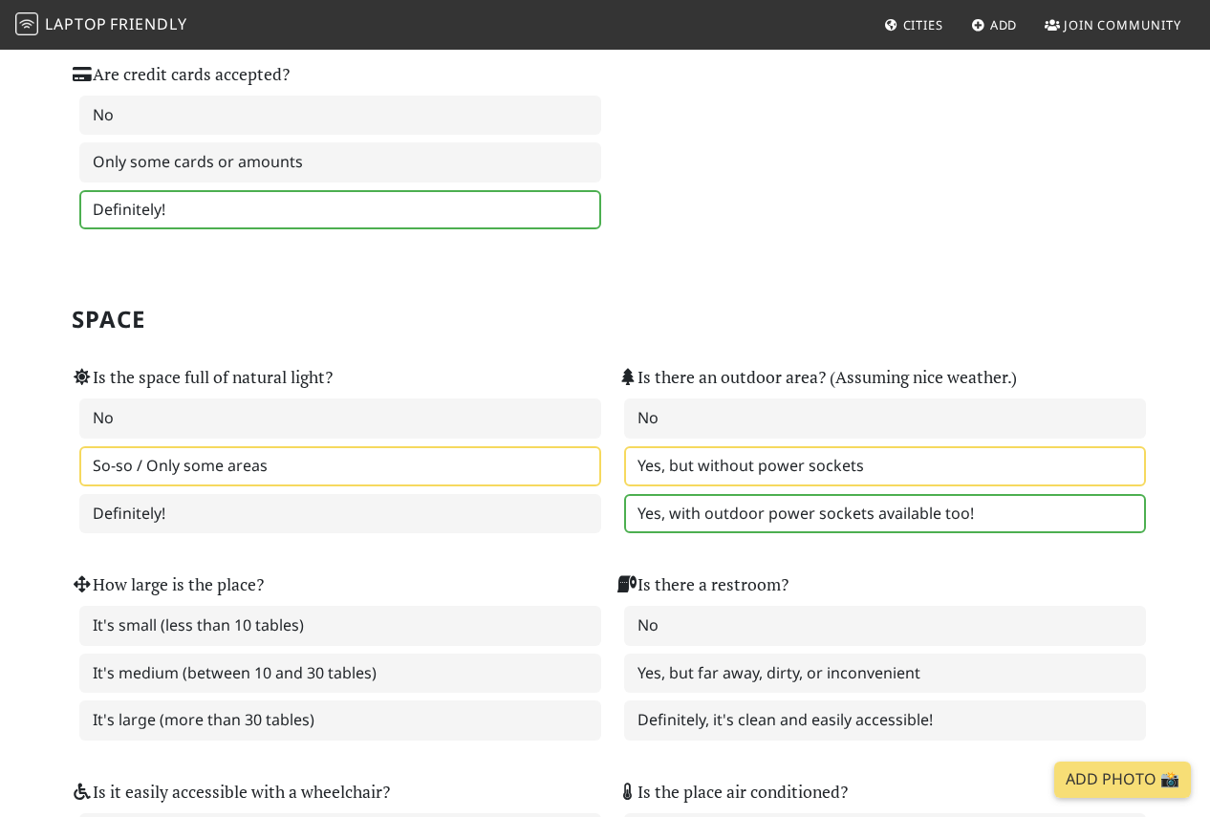
click at [698, 478] on label "Yes, but without power sockets" at bounding box center [885, 466] width 522 height 40
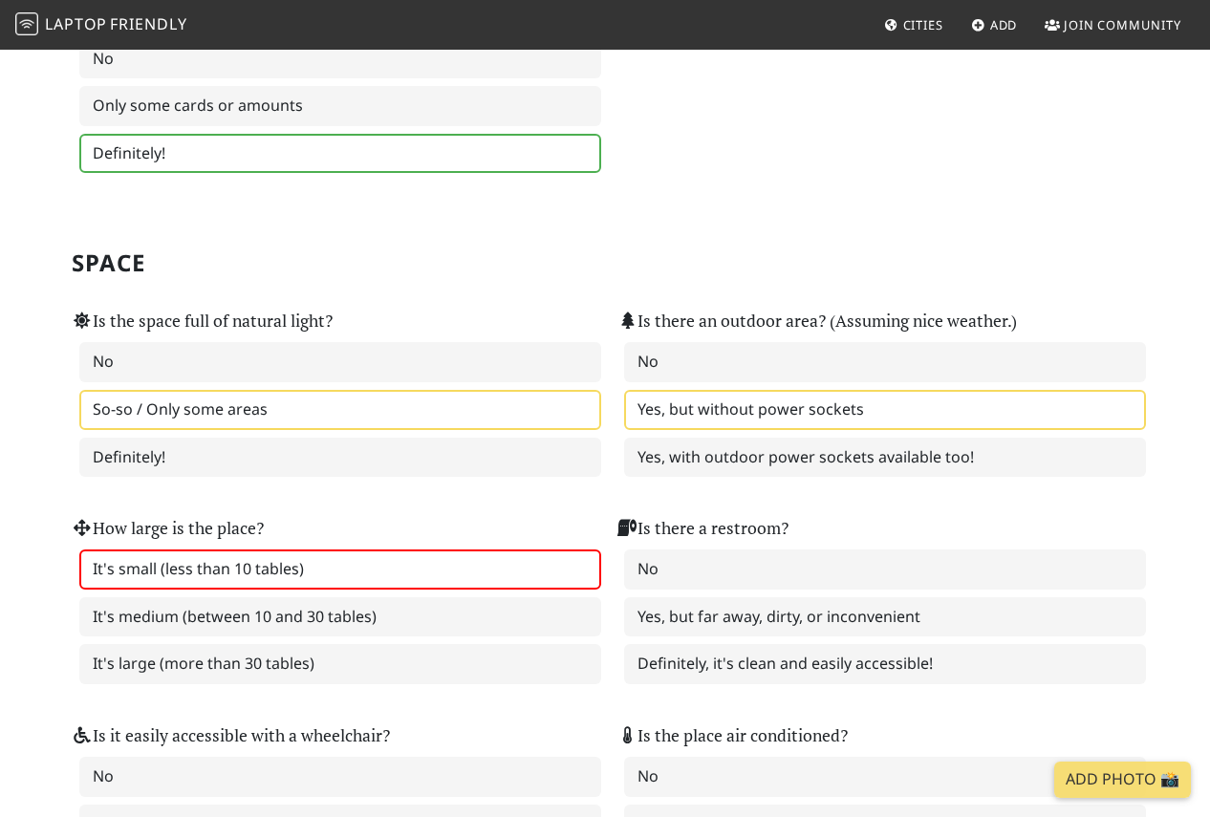
scroll to position [1733, 0]
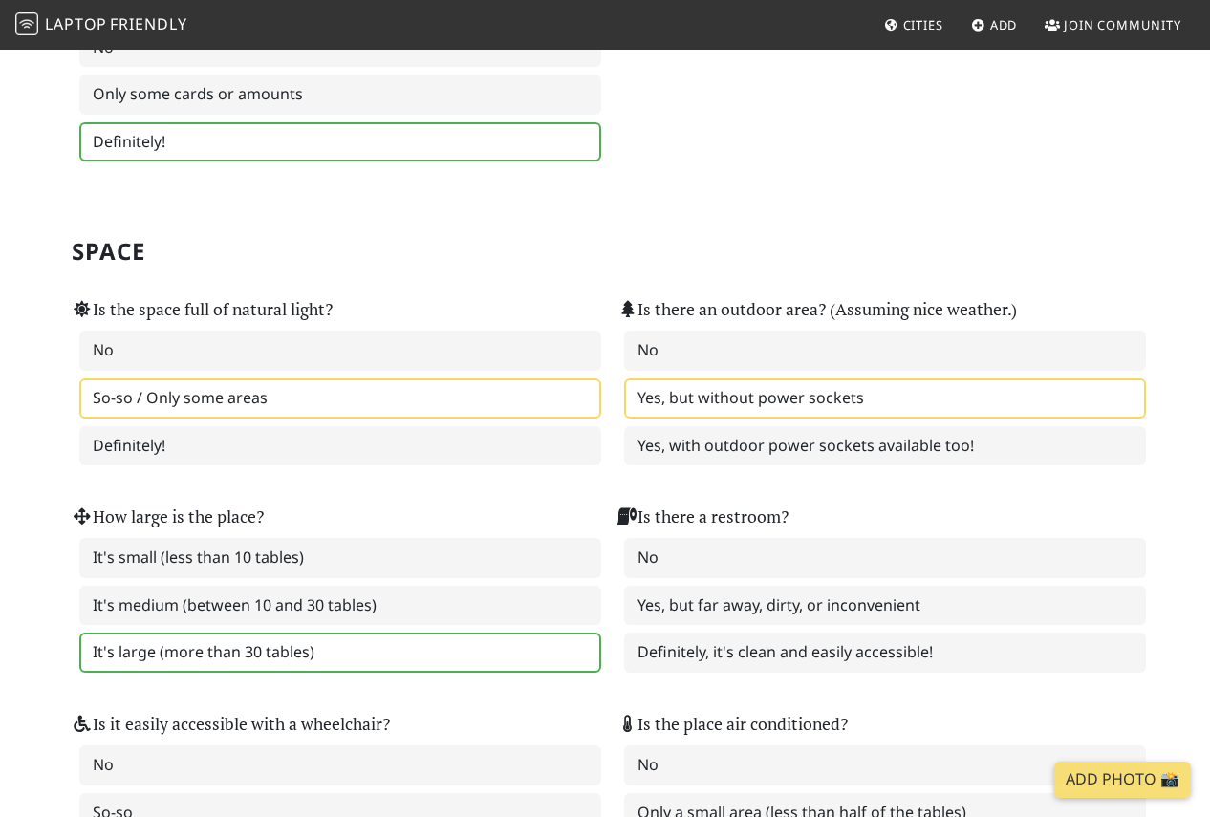
click at [452, 646] on label "It's large (more than 30 tables)" at bounding box center [340, 653] width 522 height 40
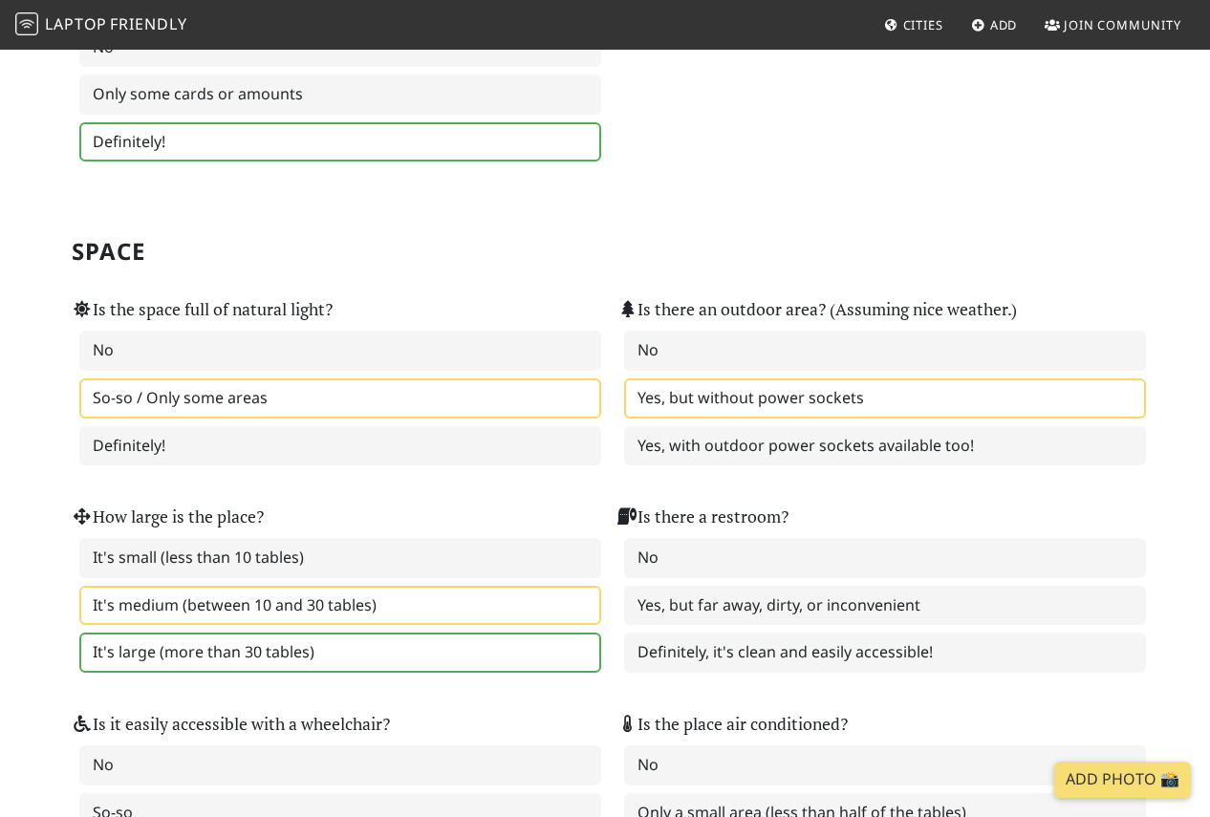
click at [484, 618] on label "It's medium (between 10 and 30 tables)" at bounding box center [340, 606] width 522 height 40
click at [498, 654] on label "It's large (more than 30 tables)" at bounding box center [340, 653] width 522 height 40
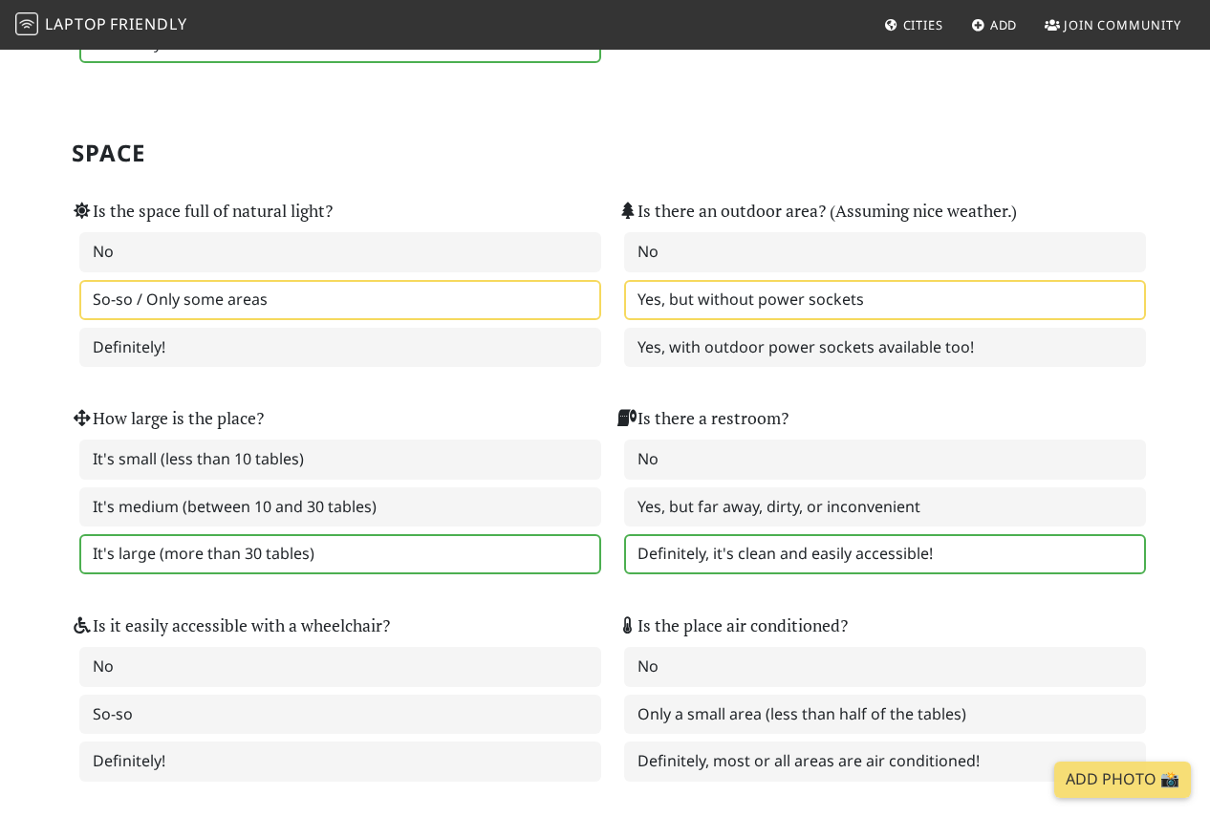
scroll to position [1833, 0]
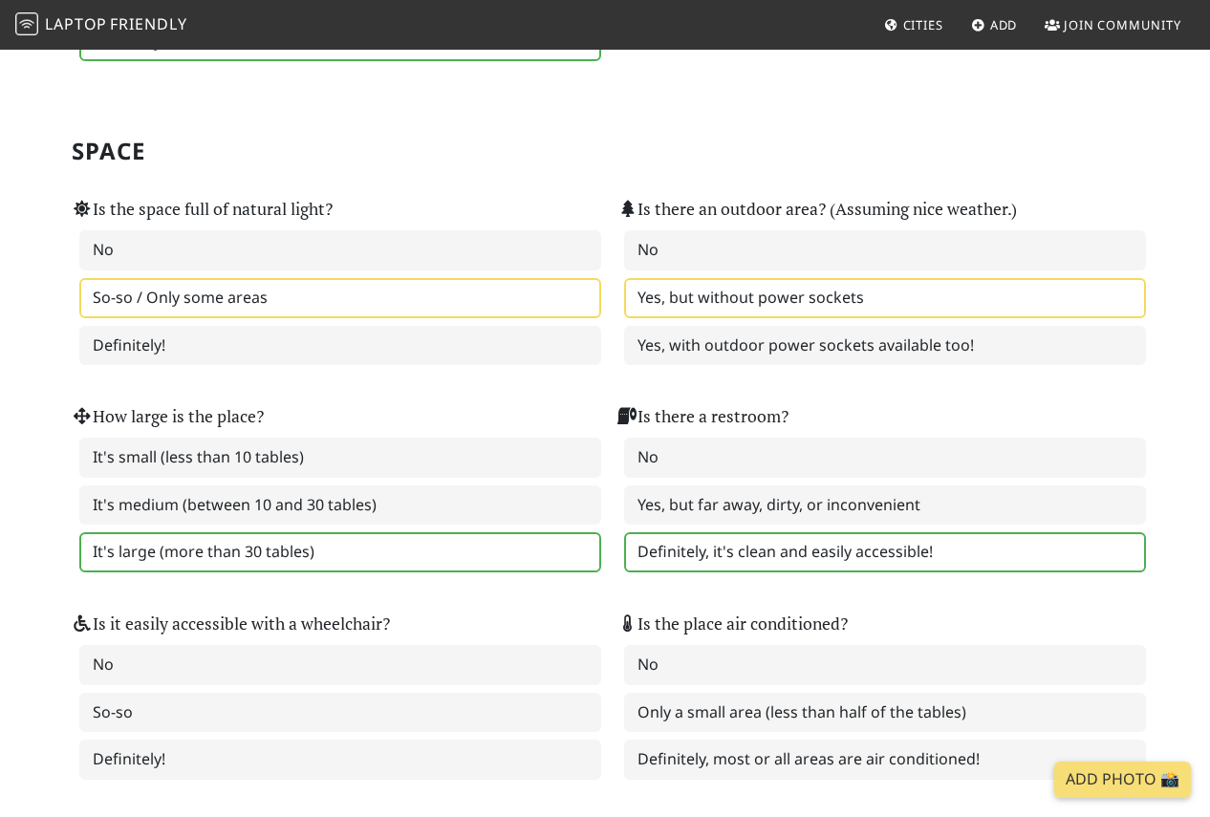
click at [672, 550] on label "Definitely, it's clean and easily accessible!" at bounding box center [885, 552] width 522 height 40
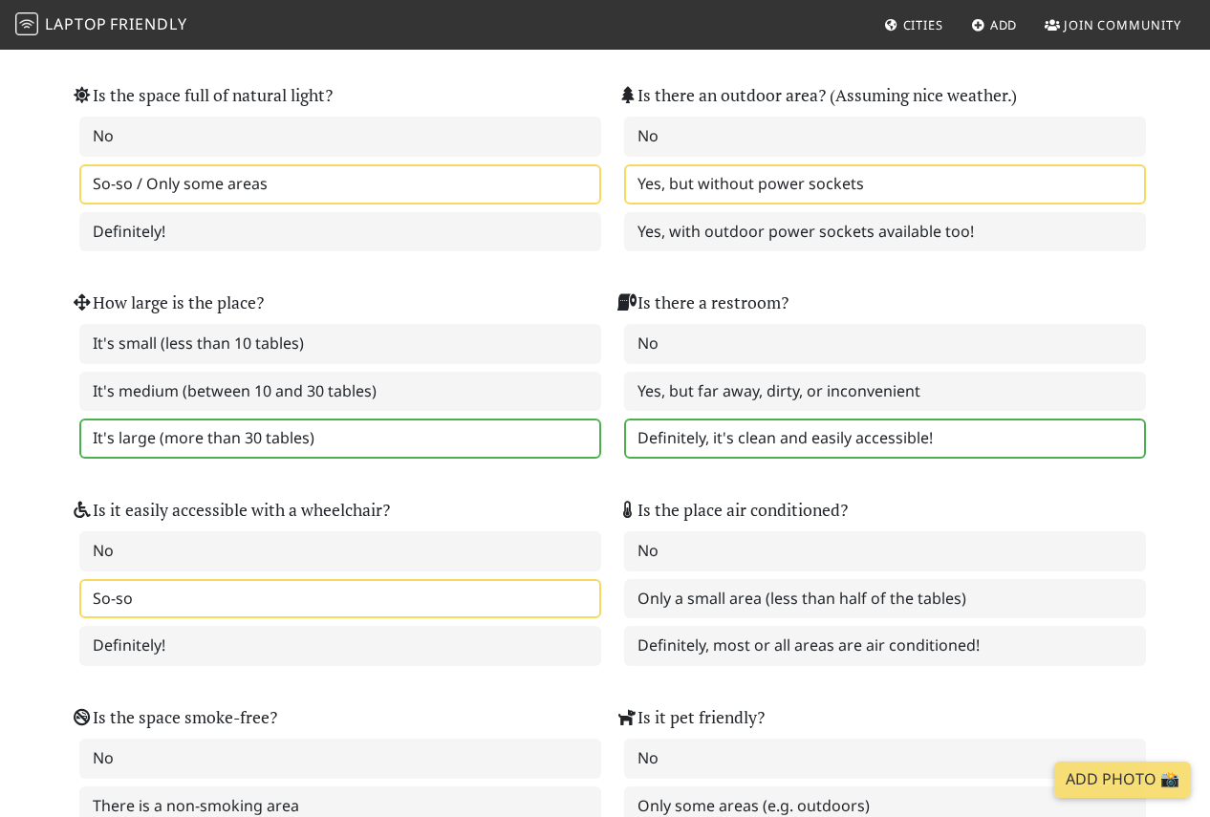
scroll to position [1974, 0]
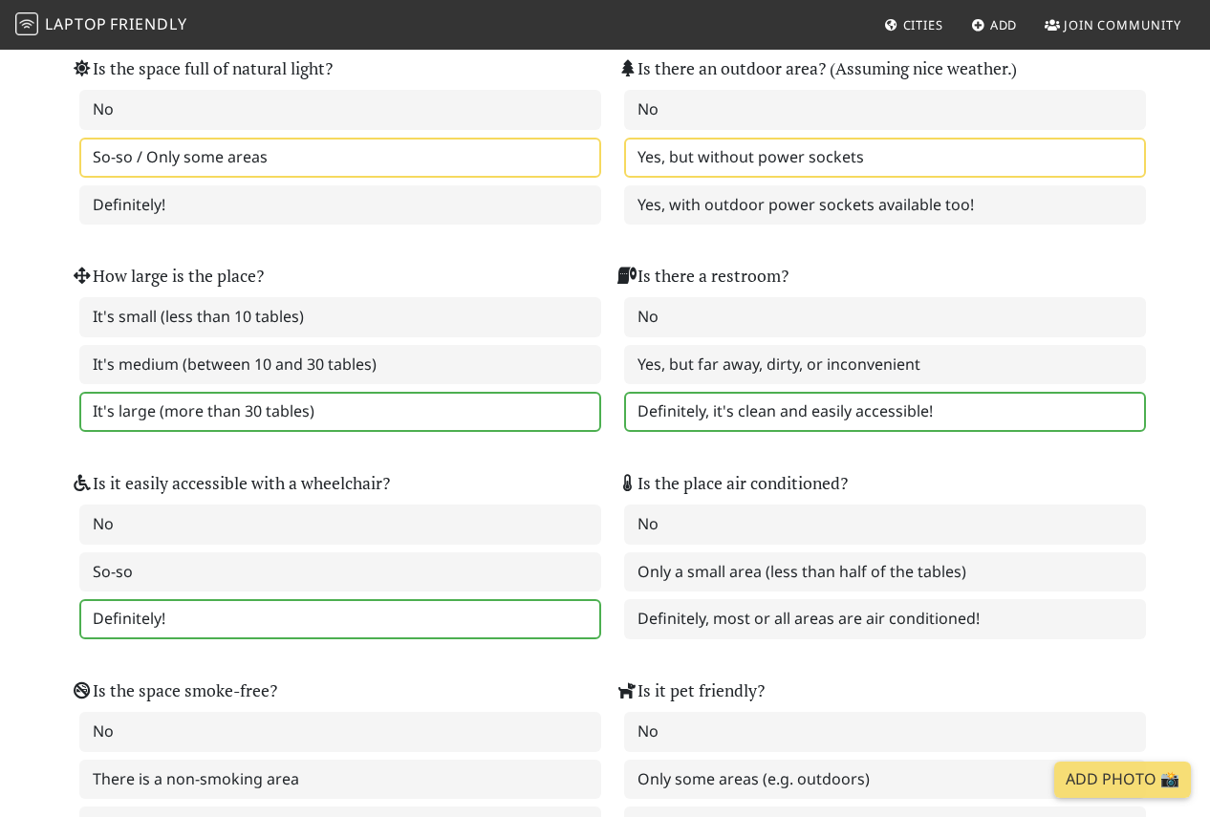
click at [466, 612] on label "Definitely!" at bounding box center [340, 619] width 522 height 40
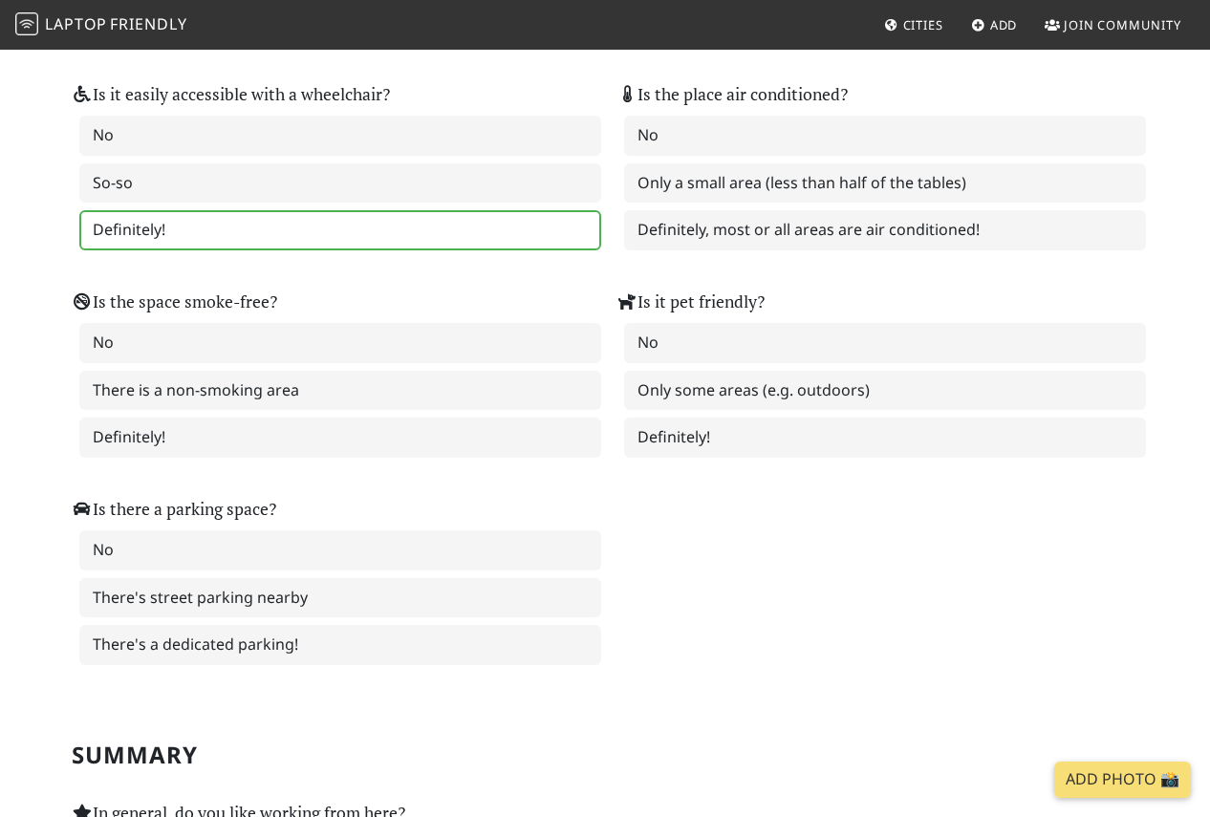
scroll to position [2346, 0]
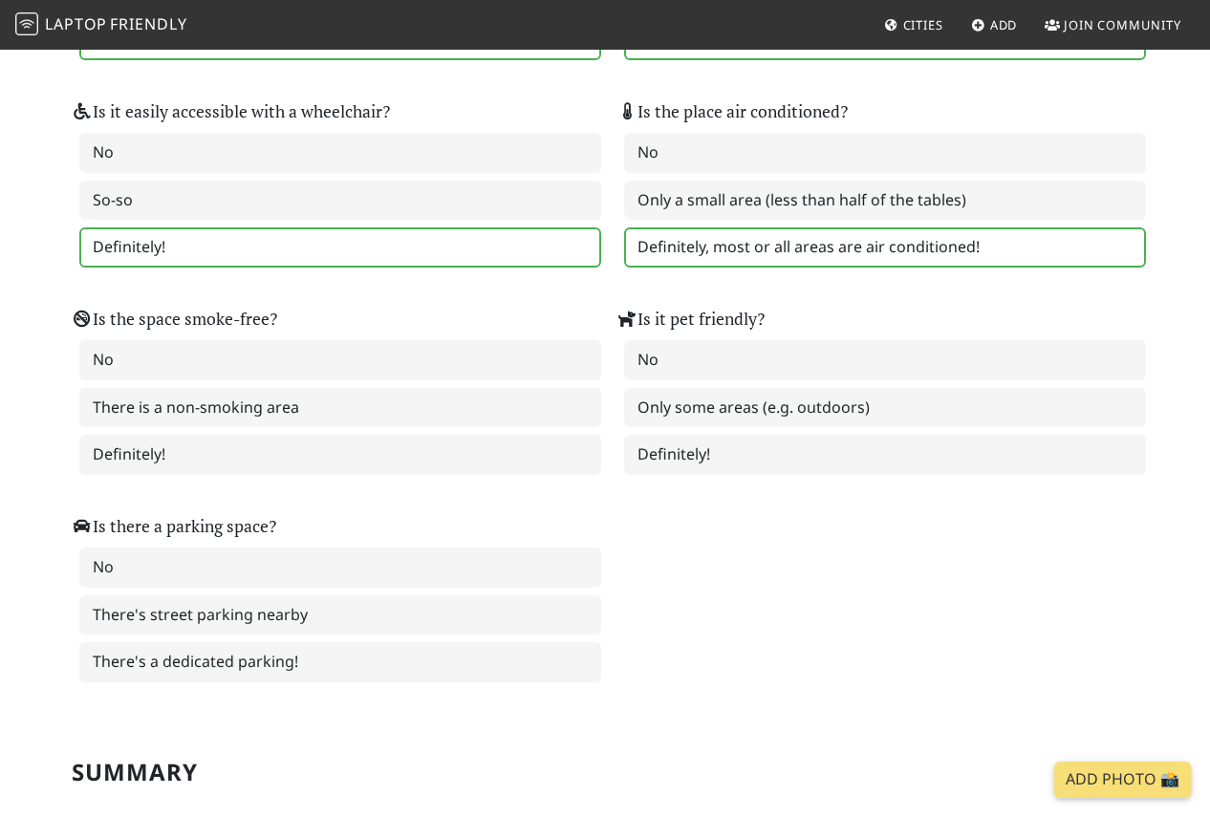
click at [725, 255] on label "Definitely, most or all areas are air conditioned!" at bounding box center [885, 247] width 522 height 40
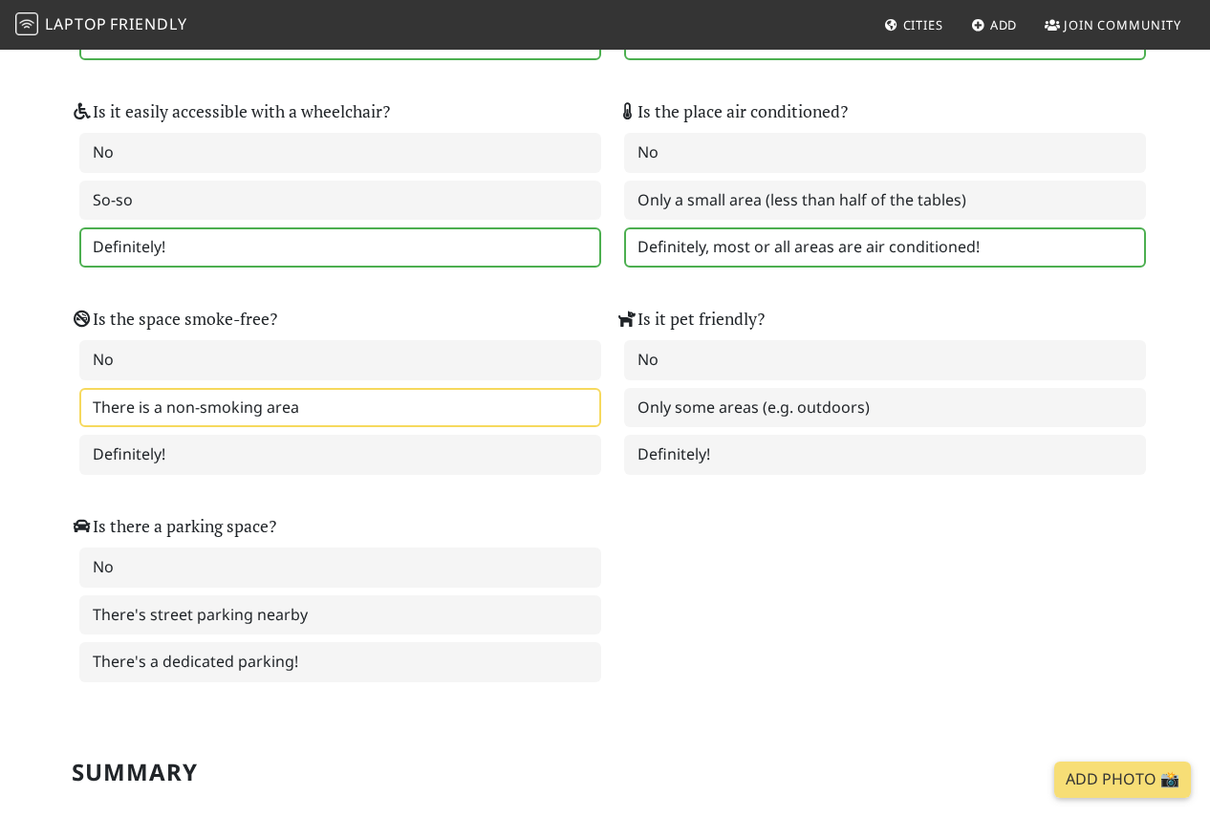
click at [485, 418] on label "There is a non-smoking area" at bounding box center [340, 408] width 522 height 40
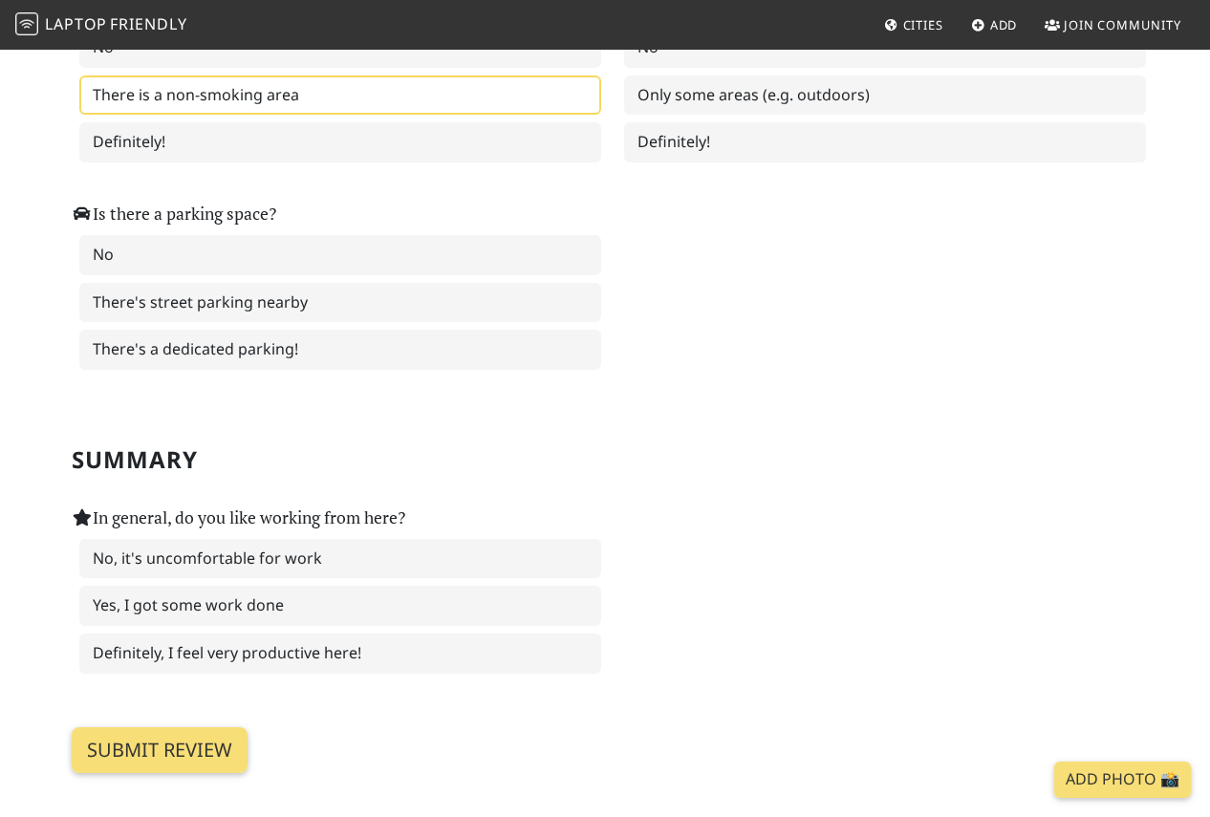
scroll to position [2660, 0]
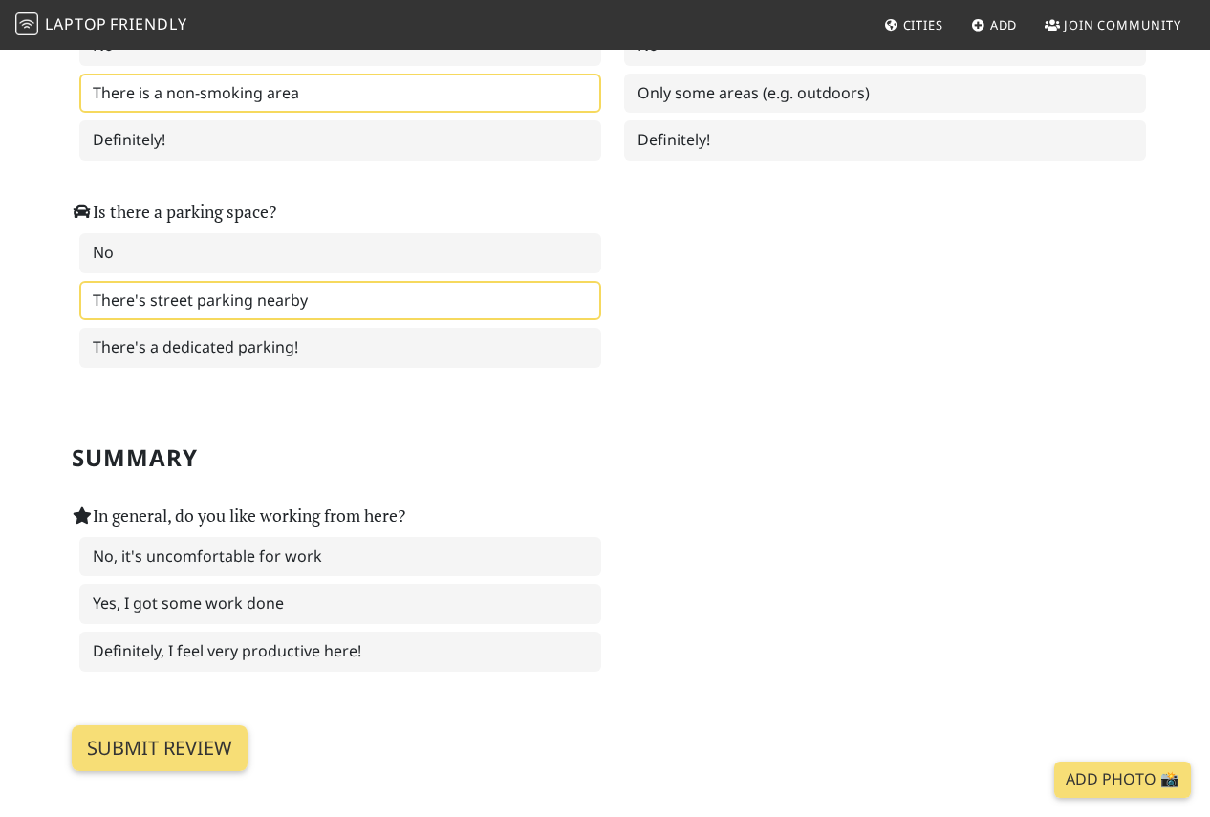
click at [422, 307] on label "There's street parking nearby" at bounding box center [340, 301] width 522 height 40
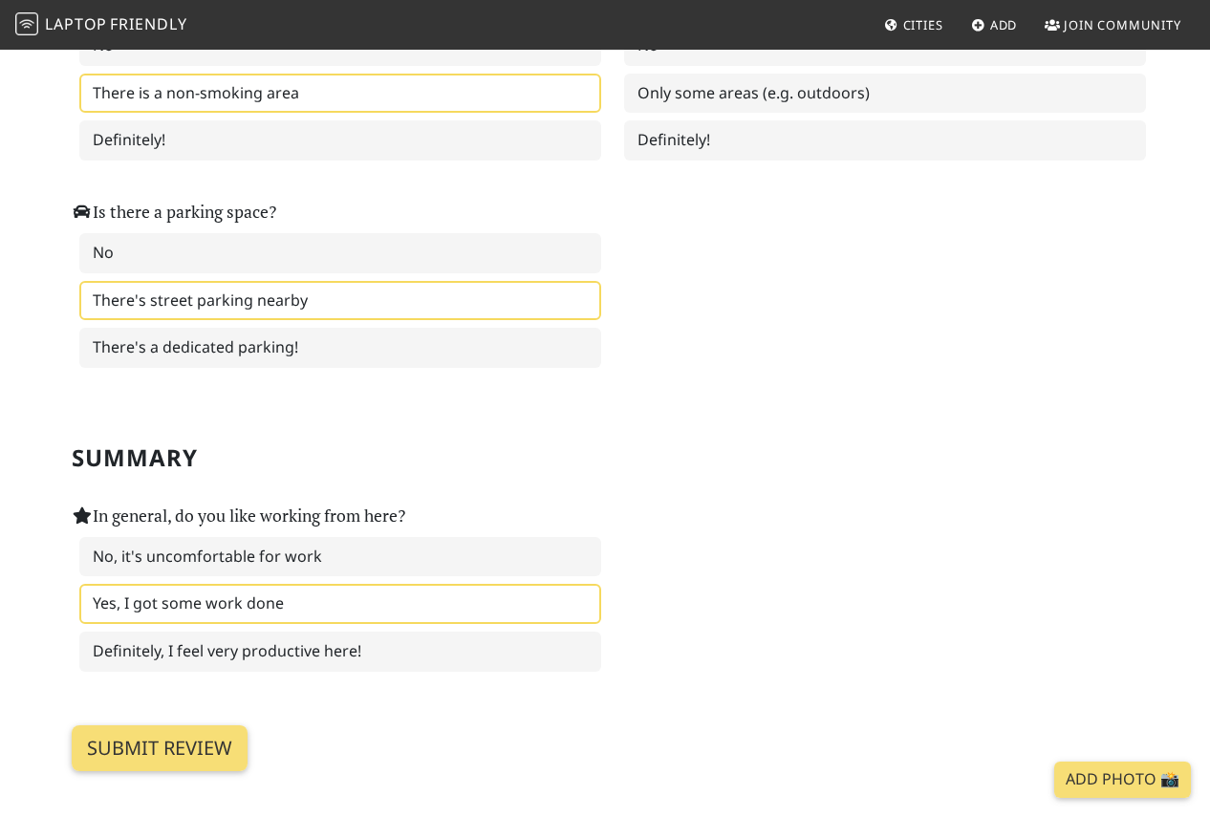
click at [487, 617] on label "Yes, I got some work done" at bounding box center [340, 604] width 522 height 40
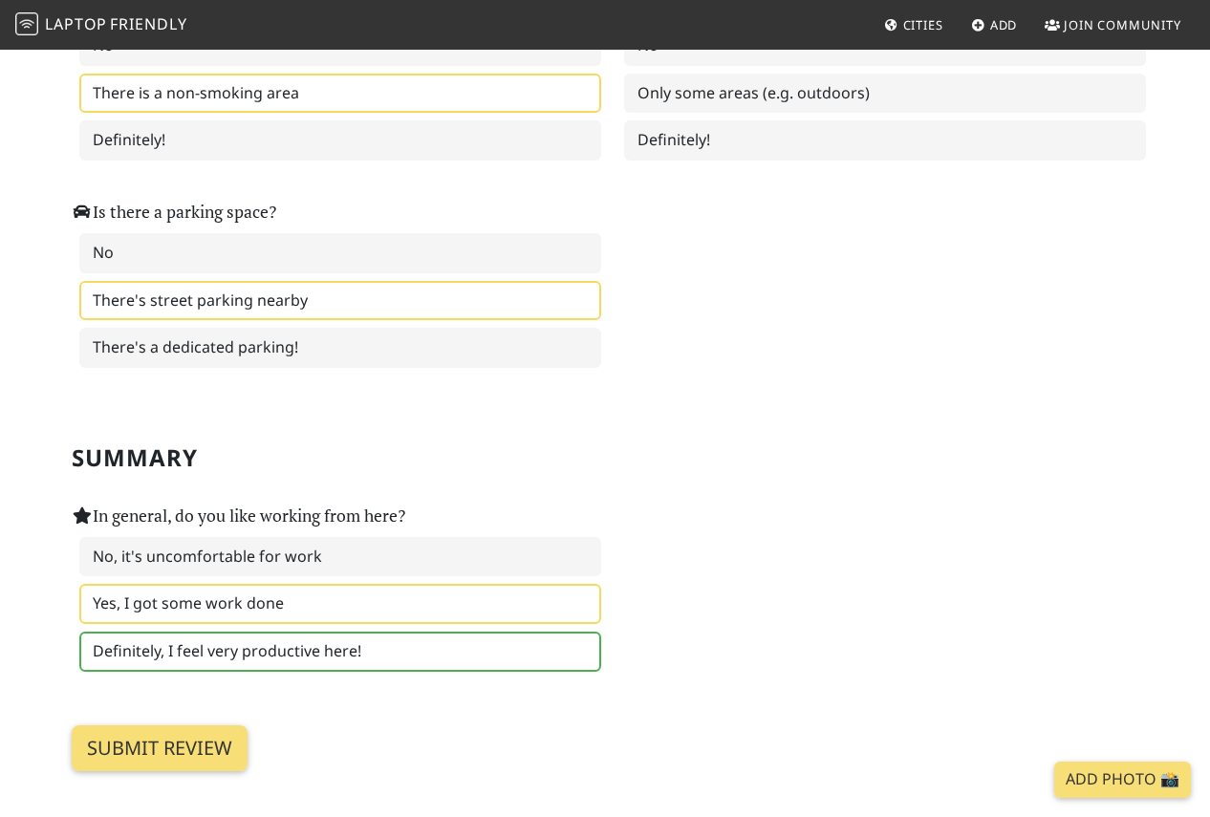
click at [460, 657] on label "Definitely, I feel very productive here!" at bounding box center [340, 652] width 522 height 40
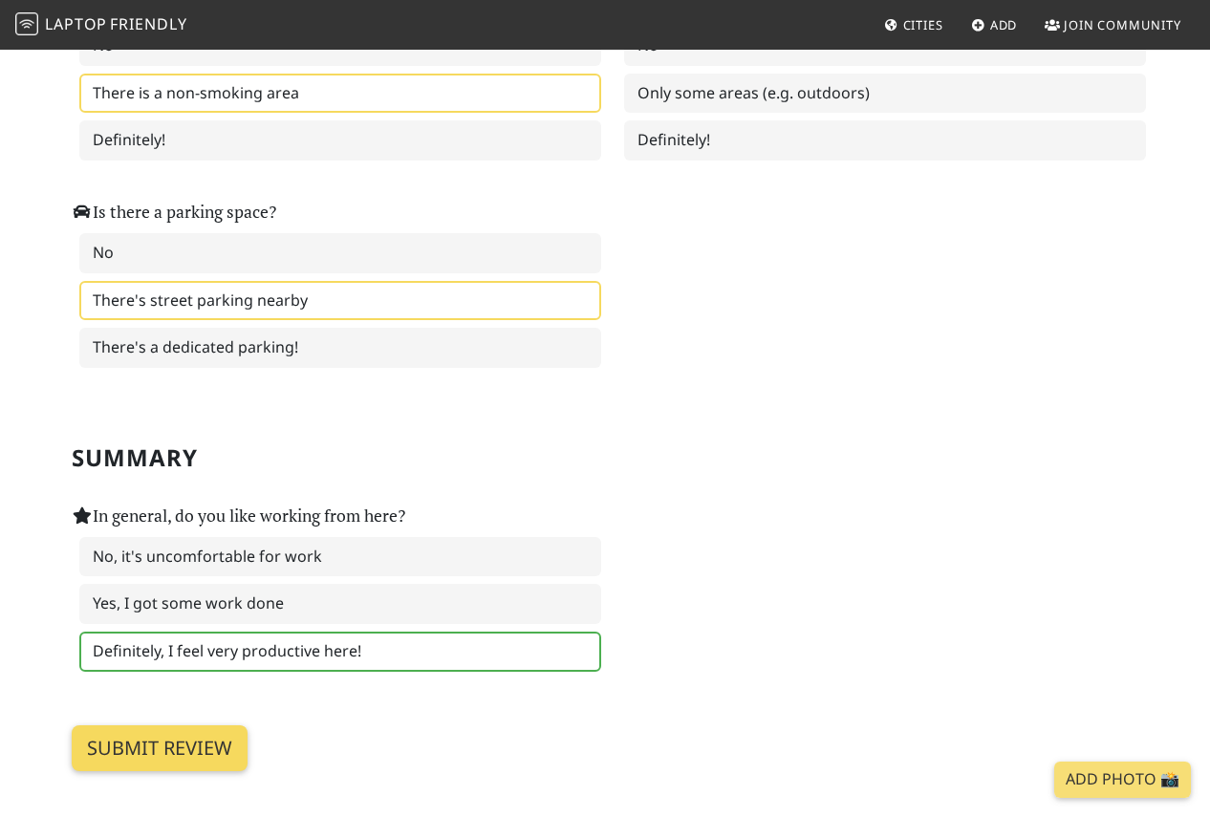
click at [197, 752] on input "Submit review" at bounding box center [160, 748] width 176 height 46
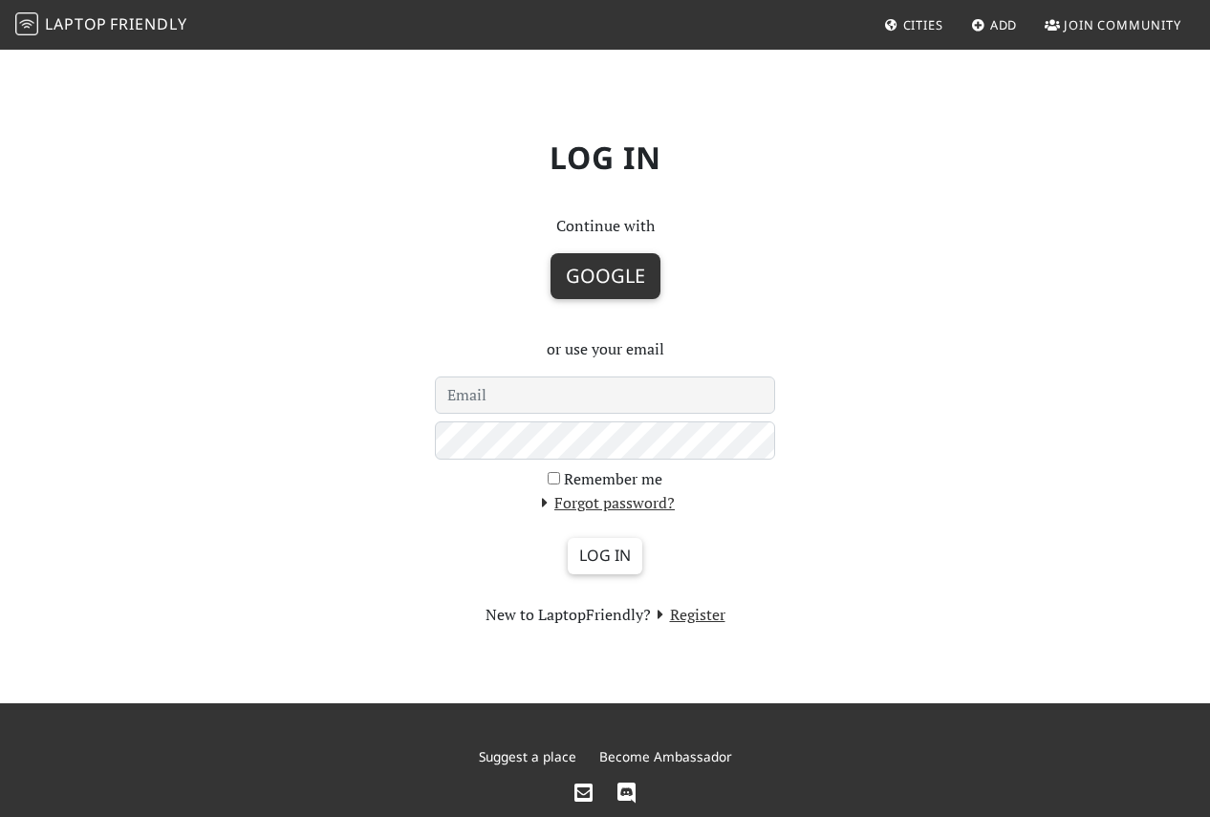
click at [585, 287] on button "Google" at bounding box center [606, 276] width 110 height 46
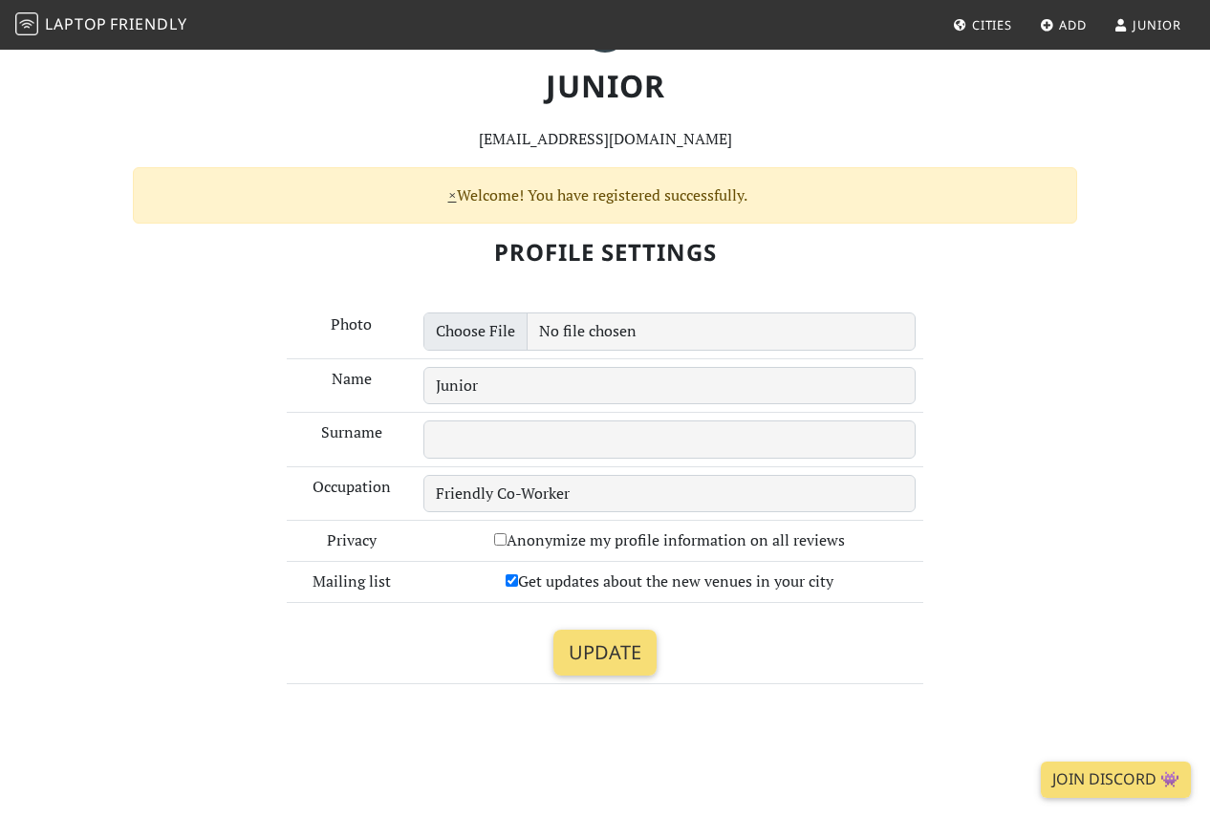
scroll to position [107, 0]
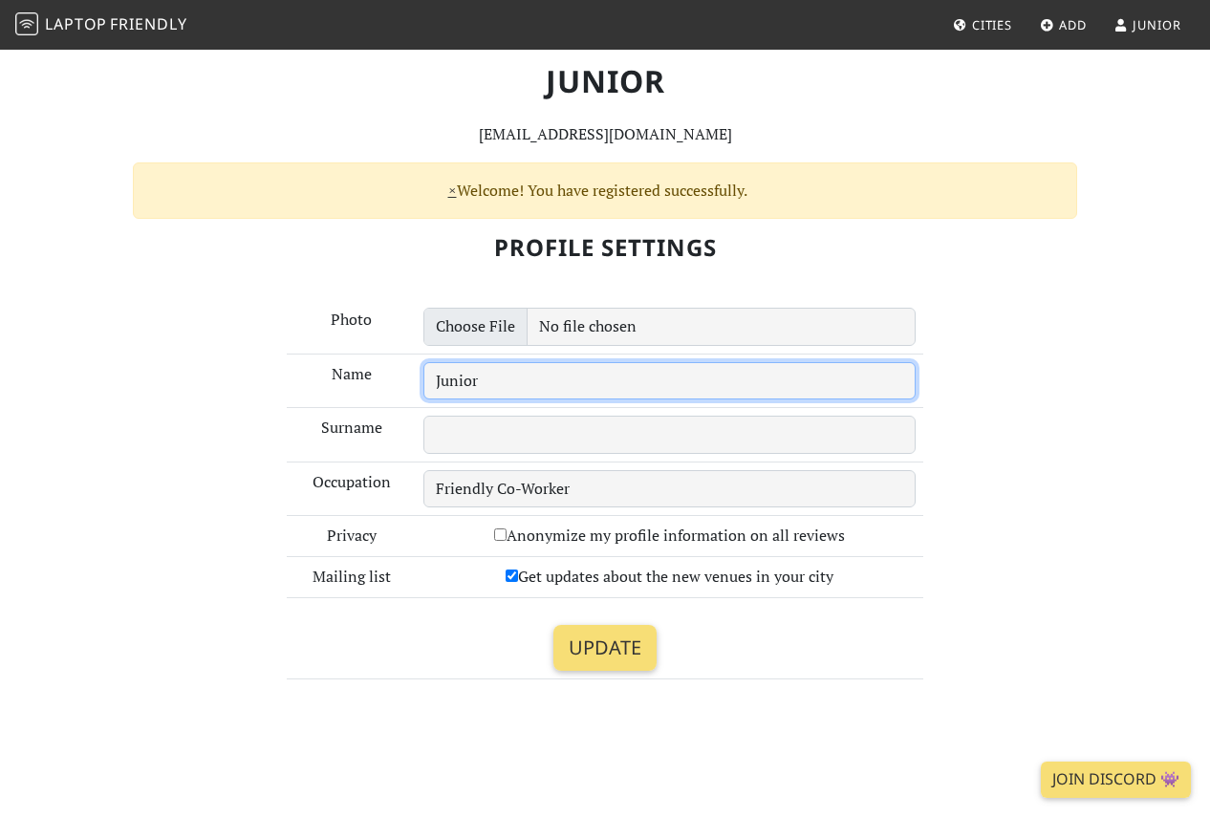
click at [477, 384] on input "Junior" at bounding box center [669, 381] width 492 height 38
type input "[PERSON_NAME]"
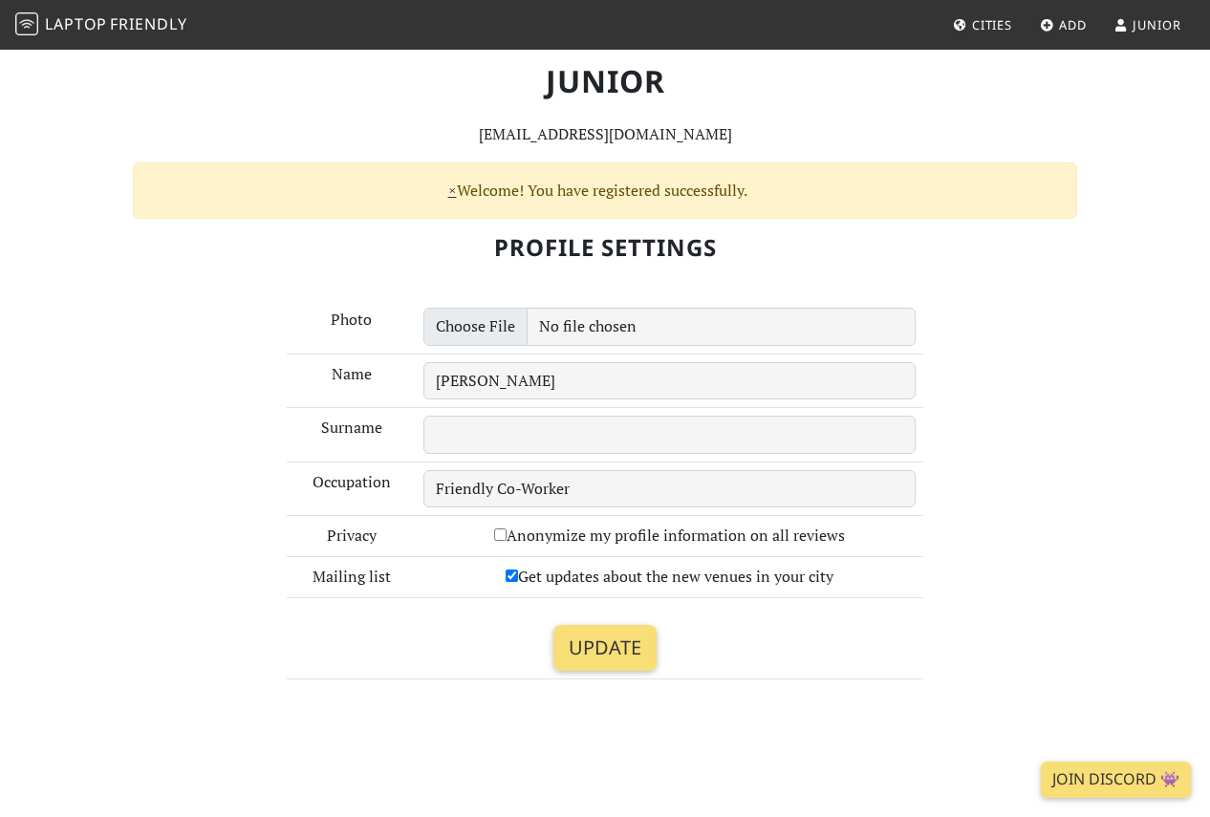
click at [501, 541] on input "Anonymize my profile information on all reviews" at bounding box center [500, 535] width 12 height 12
checkbox input "true"
click at [604, 656] on input "Update" at bounding box center [604, 648] width 103 height 46
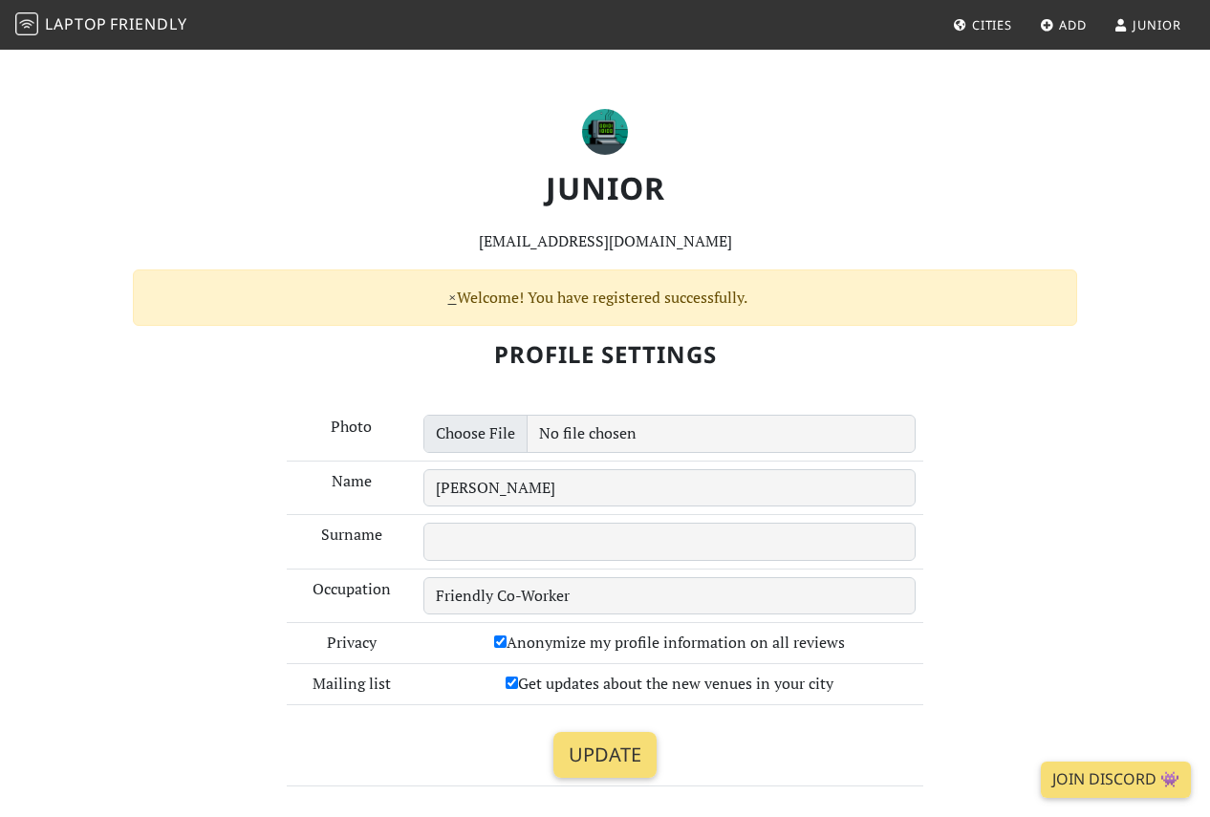
scroll to position [107, 0]
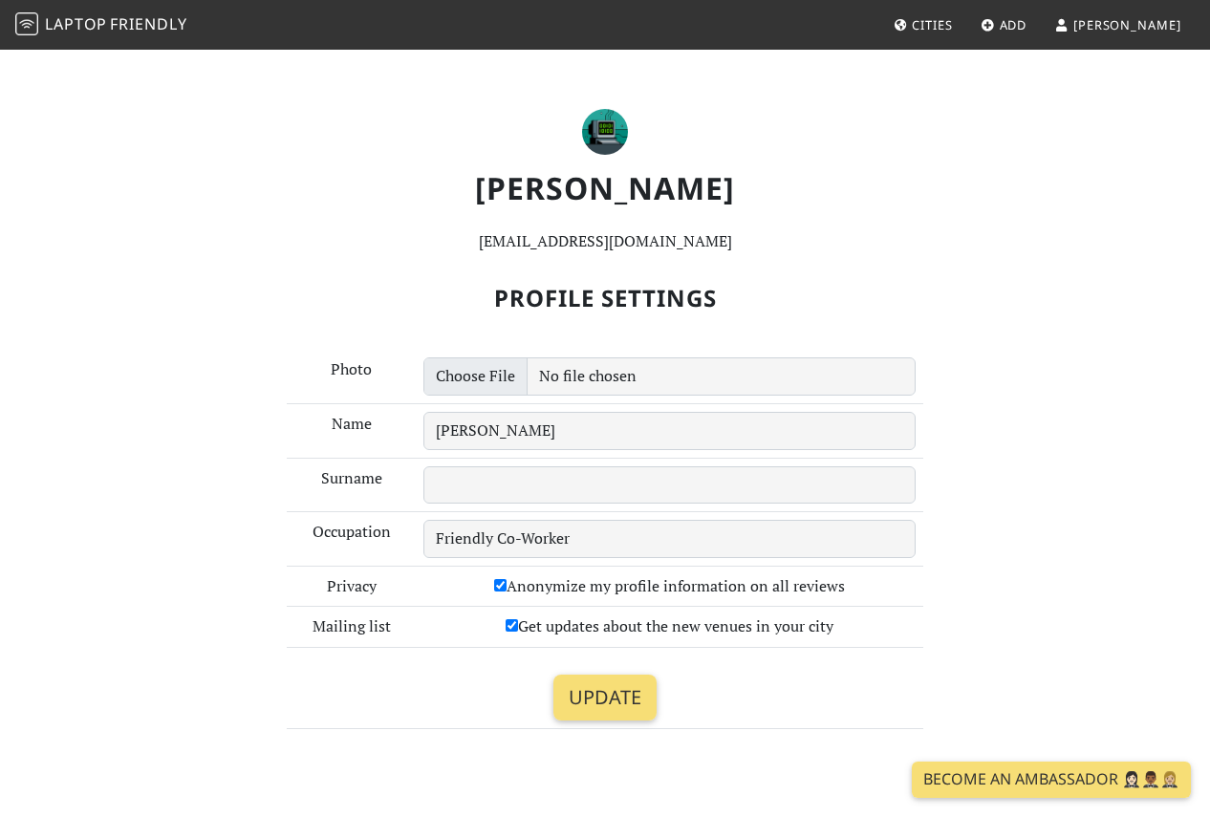
click at [111, 29] on span "Friendly" at bounding box center [148, 23] width 76 height 21
